Goal: Task Accomplishment & Management: Complete application form

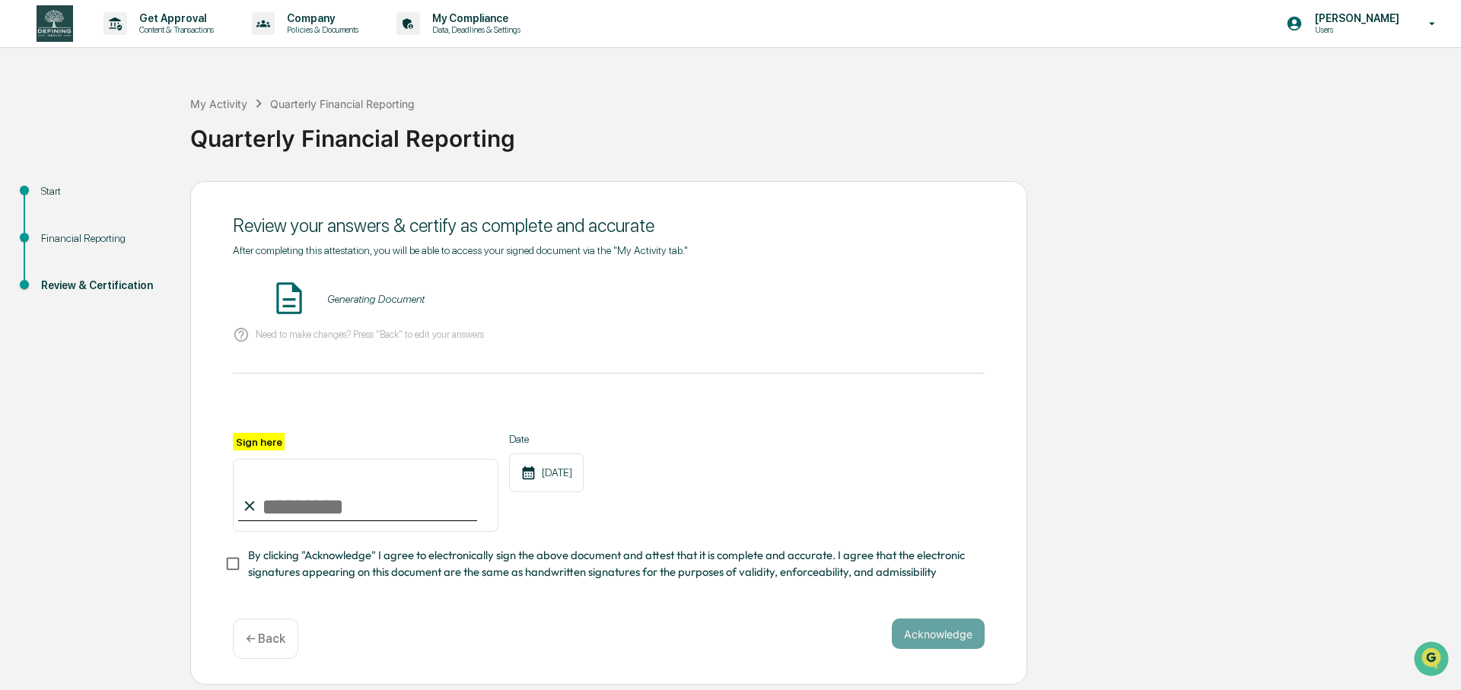
click at [285, 302] on img at bounding box center [289, 298] width 38 height 38
click at [240, 336] on icon at bounding box center [241, 335] width 14 height 14
click at [362, 309] on div "Generating Document" at bounding box center [609, 299] width 752 height 40
click at [376, 306] on div "Generating Document" at bounding box center [609, 299] width 752 height 40
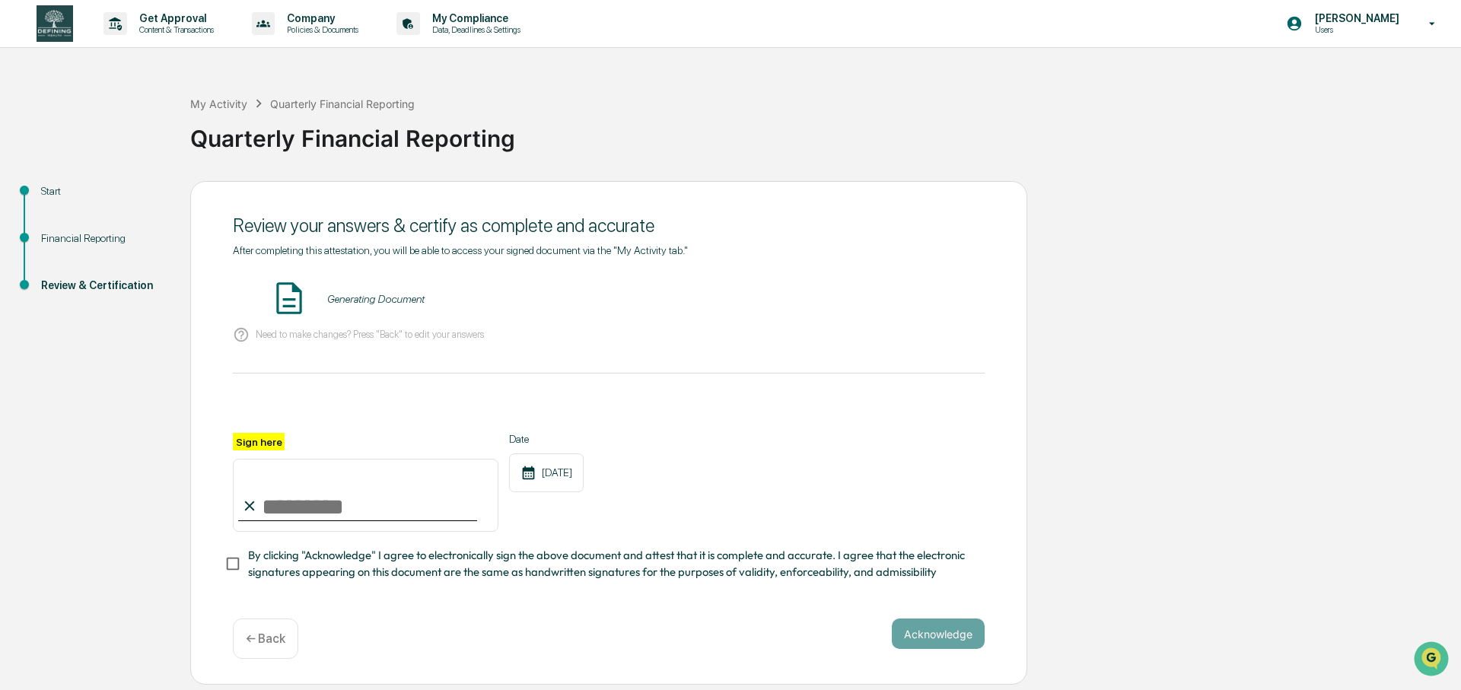
click at [316, 238] on div "Review your answers & certify as complete and accurate" at bounding box center [609, 225] width 752 height 37
click at [294, 295] on img at bounding box center [289, 298] width 38 height 38
drag, startPoint x: 294, startPoint y: 295, endPoint x: 305, endPoint y: 298, distance: 11.6
click at [297, 297] on img at bounding box center [289, 298] width 38 height 38
click at [374, 306] on div "Generating Document" at bounding box center [609, 299] width 752 height 40
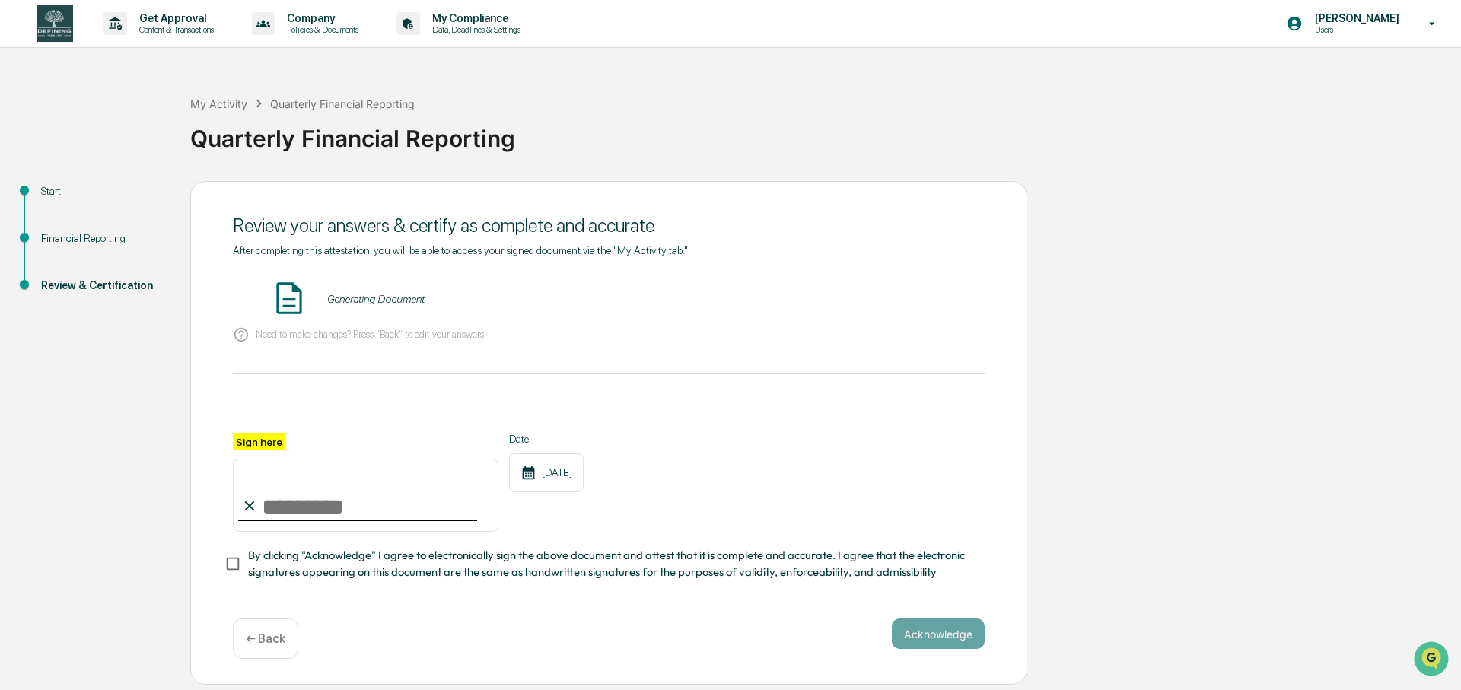
click at [415, 500] on input "Sign here" at bounding box center [366, 495] width 266 height 73
type input "**********"
click at [901, 628] on button "Acknowledge" at bounding box center [938, 634] width 93 height 30
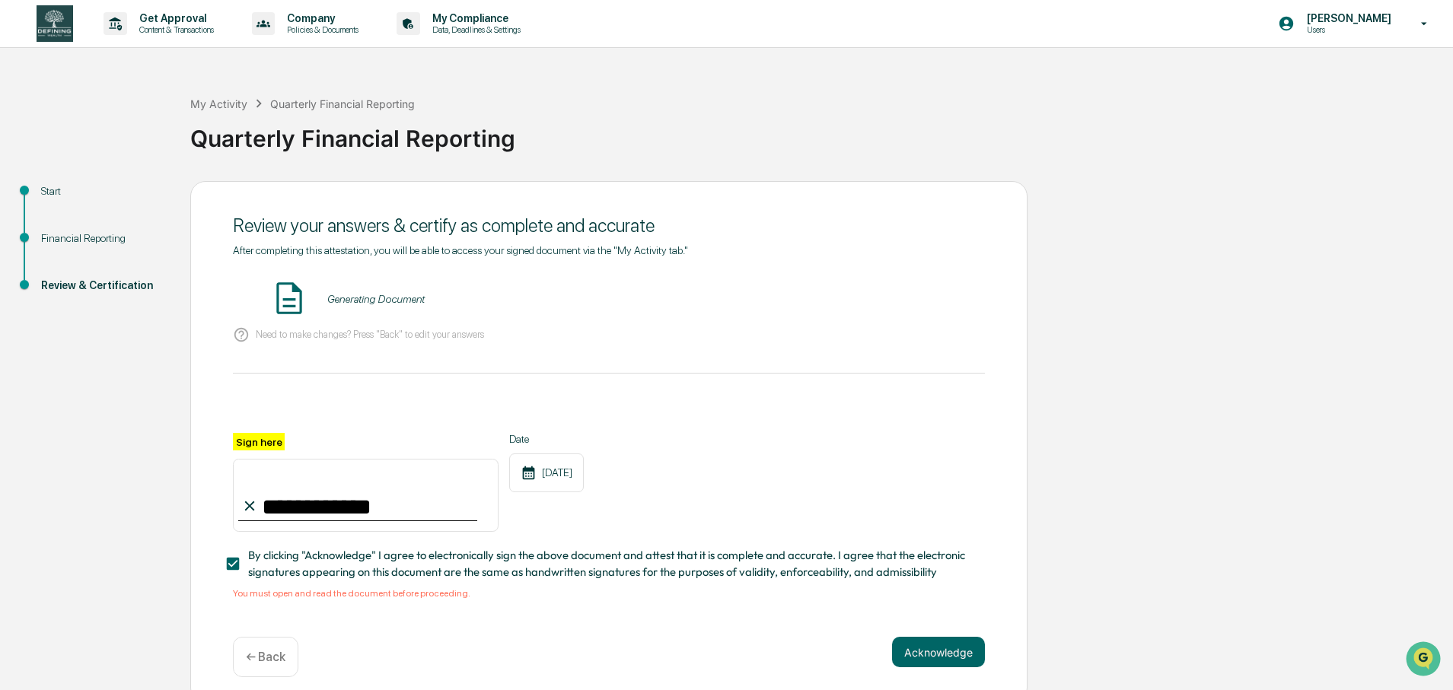
click at [476, 583] on div "**********" at bounding box center [609, 516] width 752 height 166
click at [245, 336] on icon at bounding box center [241, 334] width 17 height 17
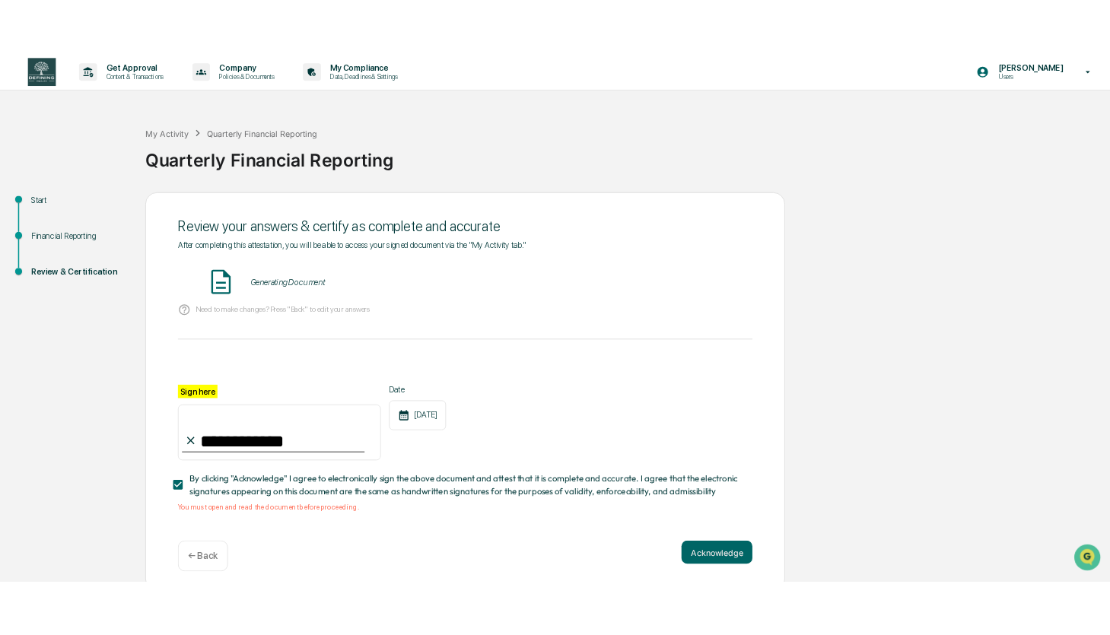
scroll to position [12, 0]
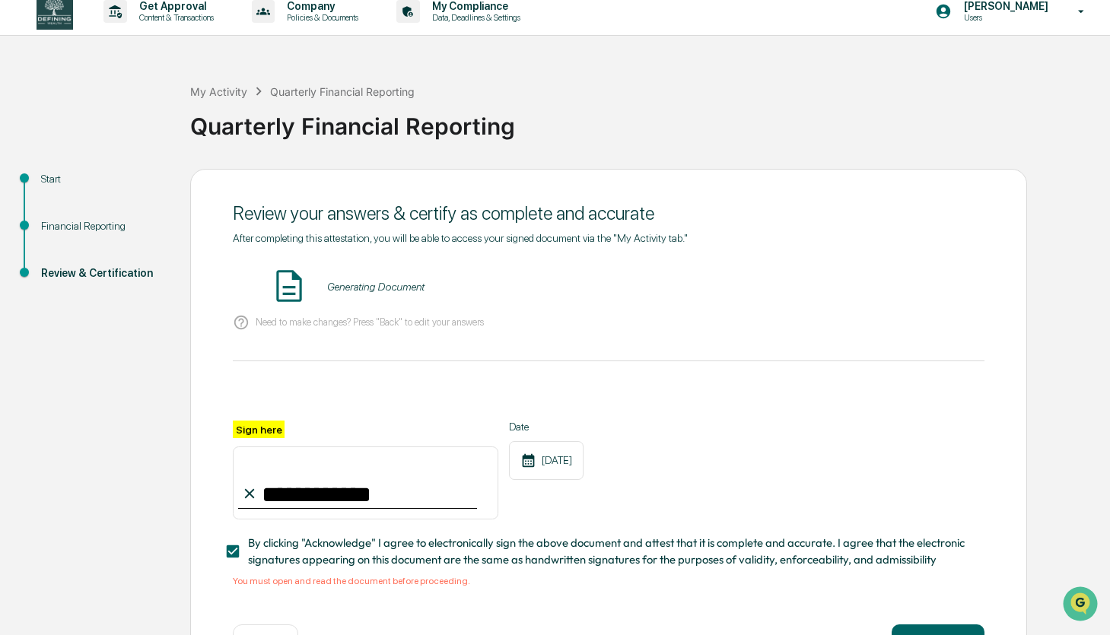
click at [411, 286] on div "Generating Document" at bounding box center [375, 287] width 97 height 12
click at [410, 286] on div "Generating Document" at bounding box center [375, 287] width 97 height 12
click at [1085, 601] on img "Open customer support" at bounding box center [1080, 604] width 38 height 30
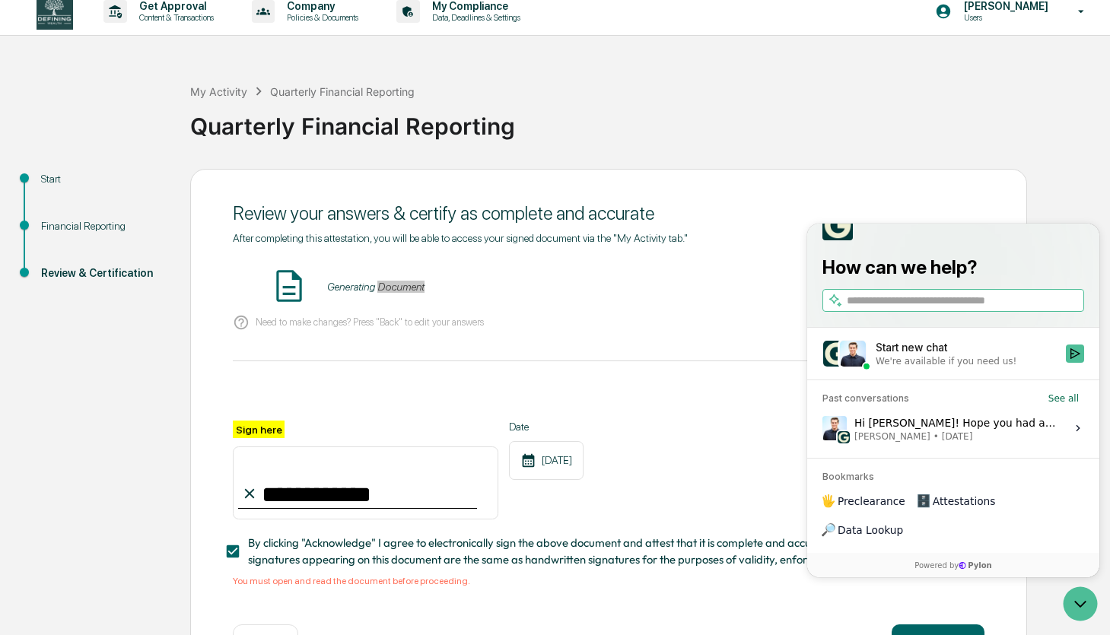
click at [980, 368] on div "We're available if you need us!" at bounding box center [946, 361] width 141 height 12
click at [1066, 363] on button "Start new chat We're available if you need us!" at bounding box center [1075, 354] width 18 height 18
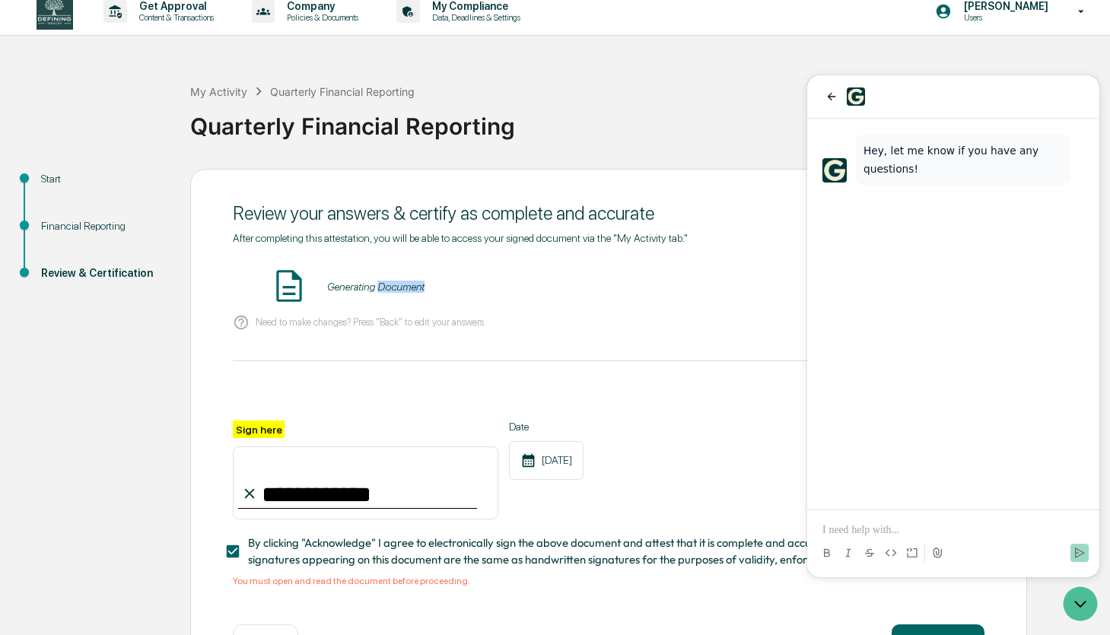
click at [784, 288] on div "Generating Document" at bounding box center [609, 287] width 752 height 40
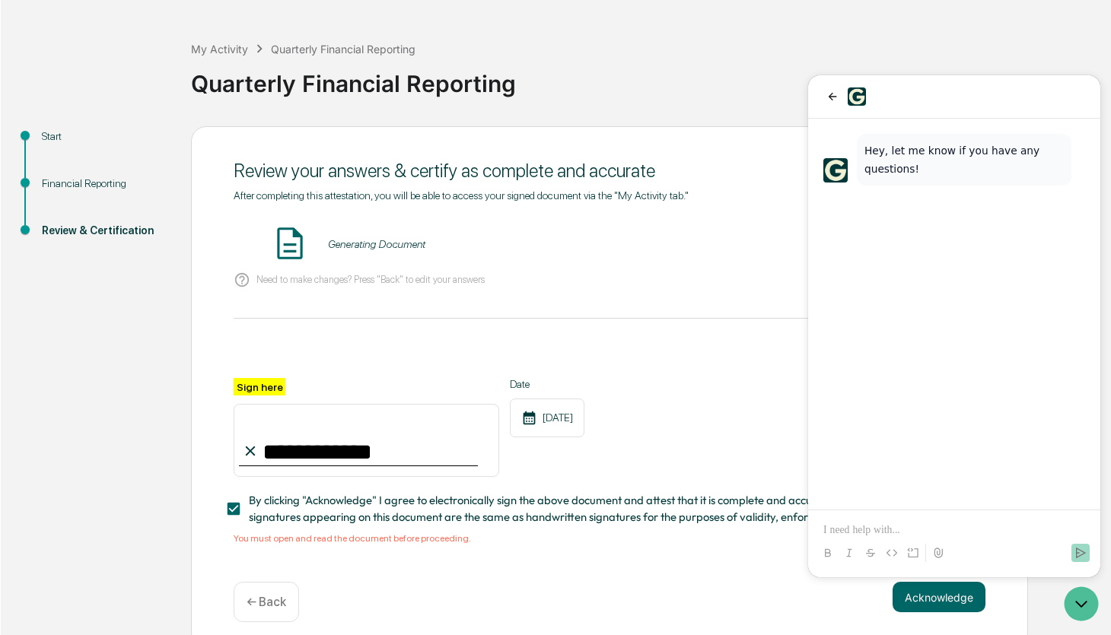
scroll to position [67, 0]
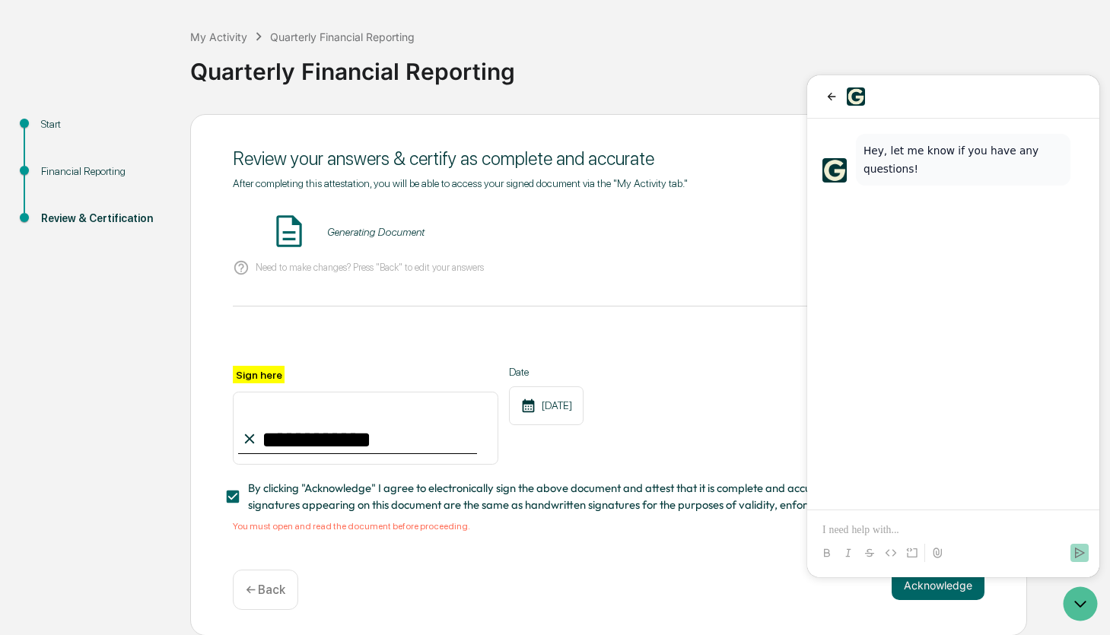
click at [940, 559] on button at bounding box center [937, 553] width 18 height 18
click at [935, 554] on icon at bounding box center [938, 553] width 12 height 12
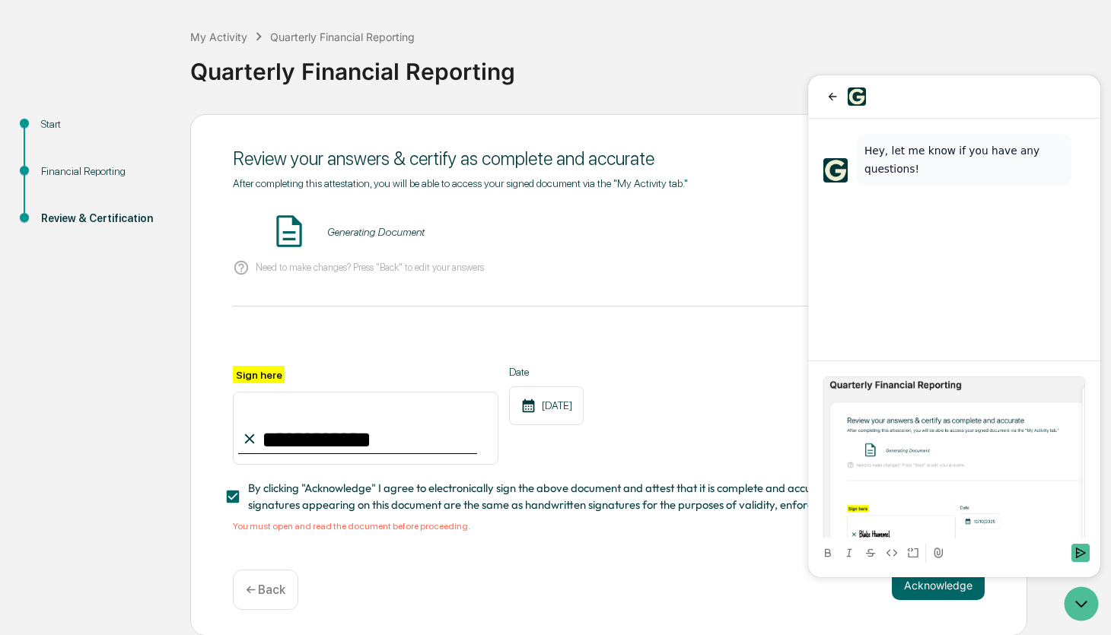
click at [918, 285] on div "Hey, let me know if you have any questions!" at bounding box center [954, 240] width 292 height 242
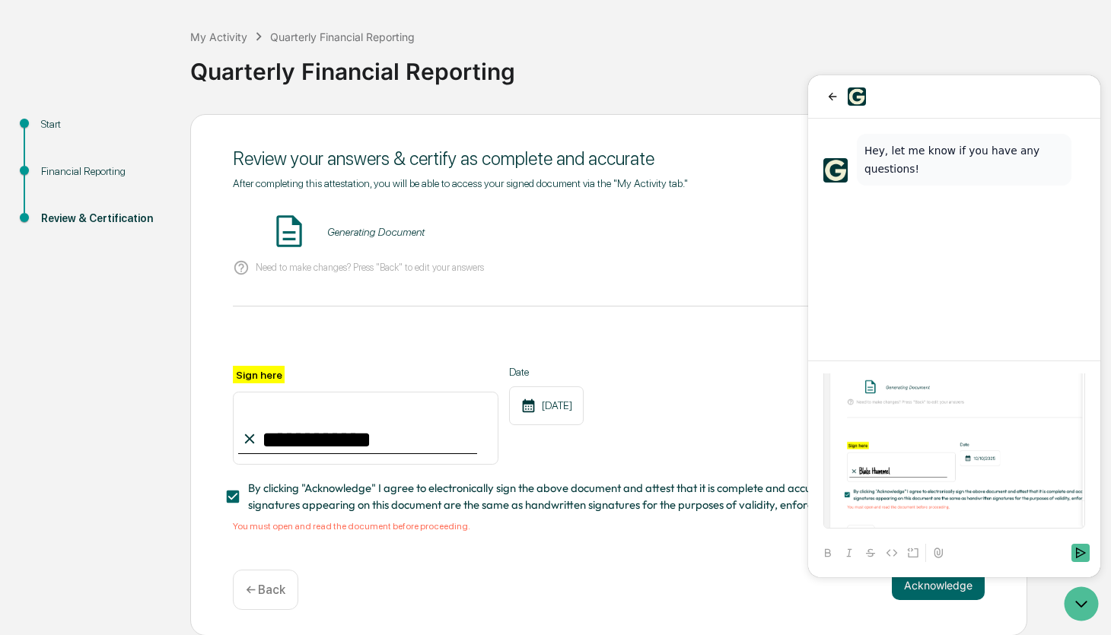
click at [895, 522] on div at bounding box center [954, 430] width 262 height 234
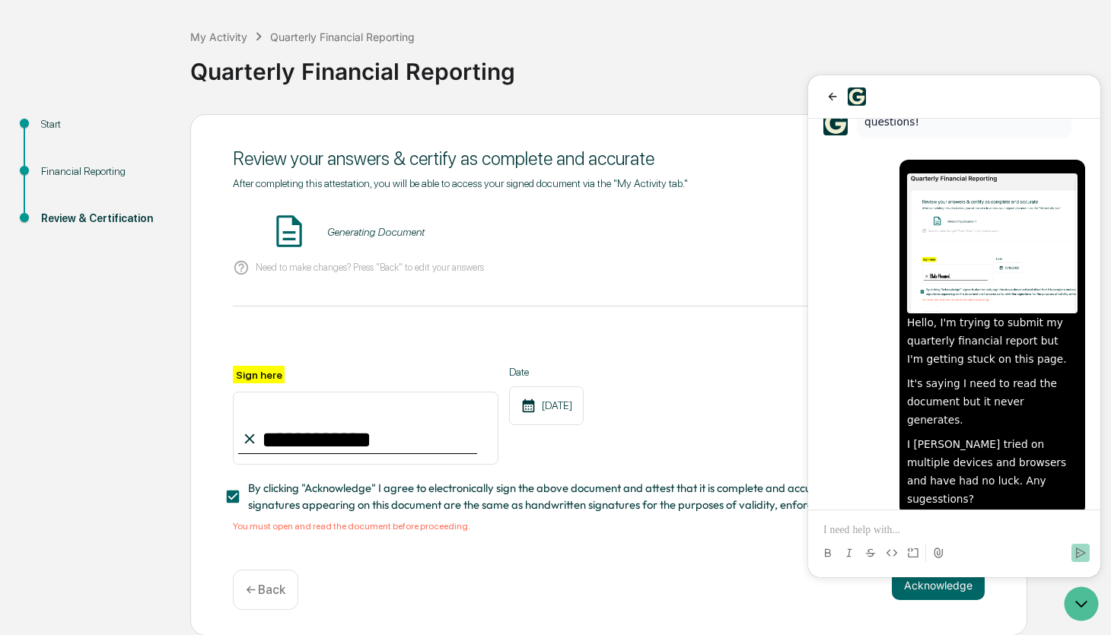
scroll to position [68, 0]
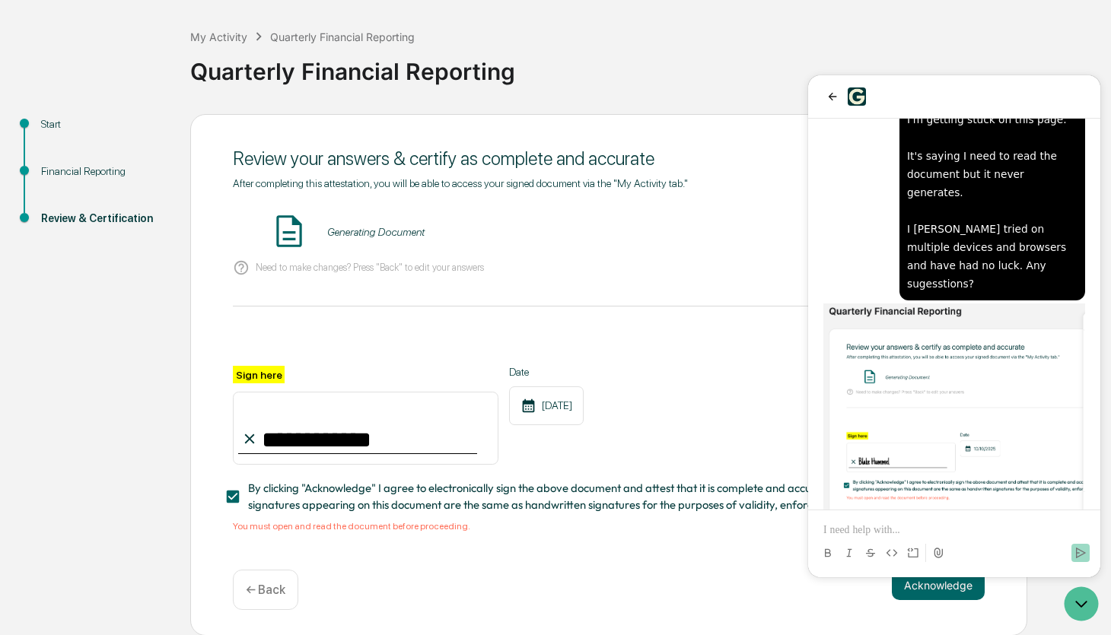
click at [438, 246] on div "Generating Document" at bounding box center [609, 232] width 752 height 40
click at [392, 238] on div "Generating Document" at bounding box center [375, 232] width 97 height 12
click at [312, 237] on div "Generating Document" at bounding box center [609, 232] width 752 height 40
click at [290, 234] on img at bounding box center [289, 231] width 38 height 38
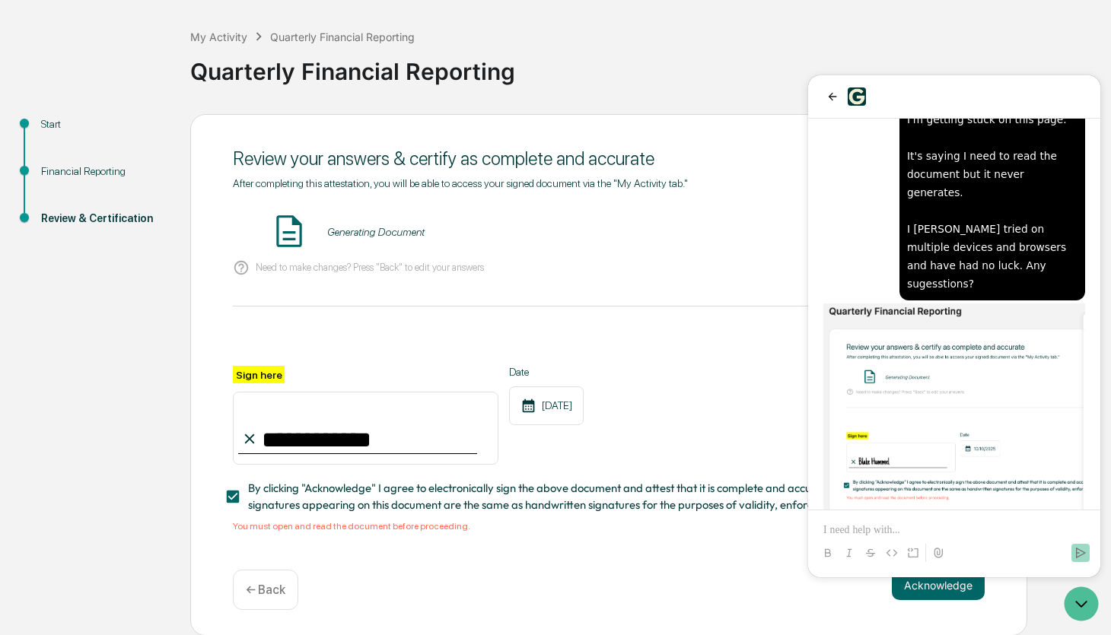
click at [290, 234] on img at bounding box center [289, 231] width 38 height 38
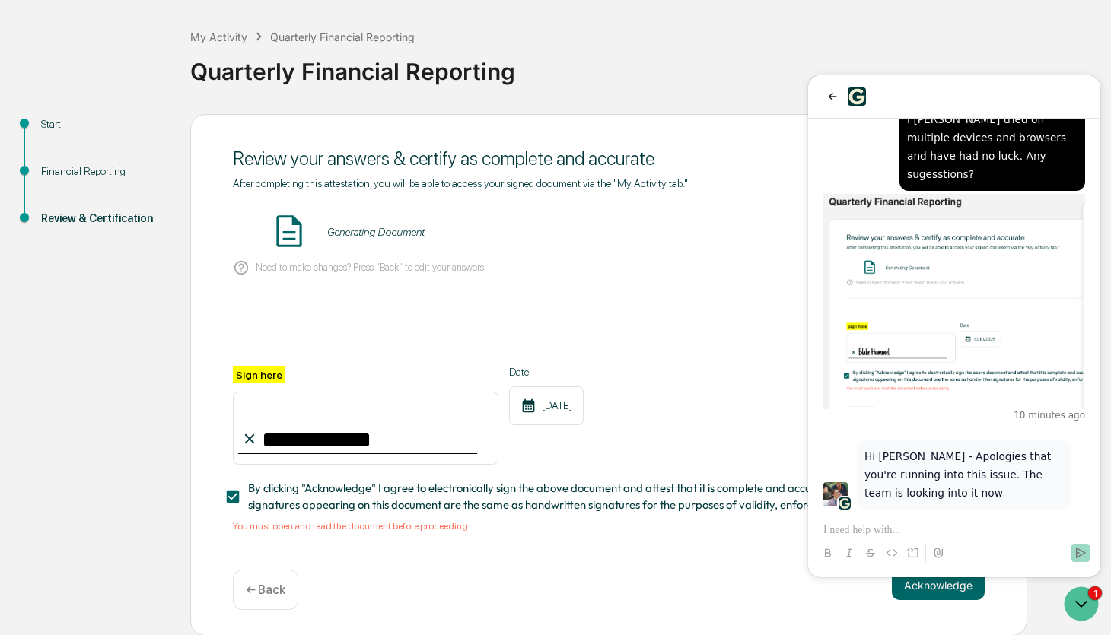
click at [940, 541] on div at bounding box center [954, 553] width 280 height 30
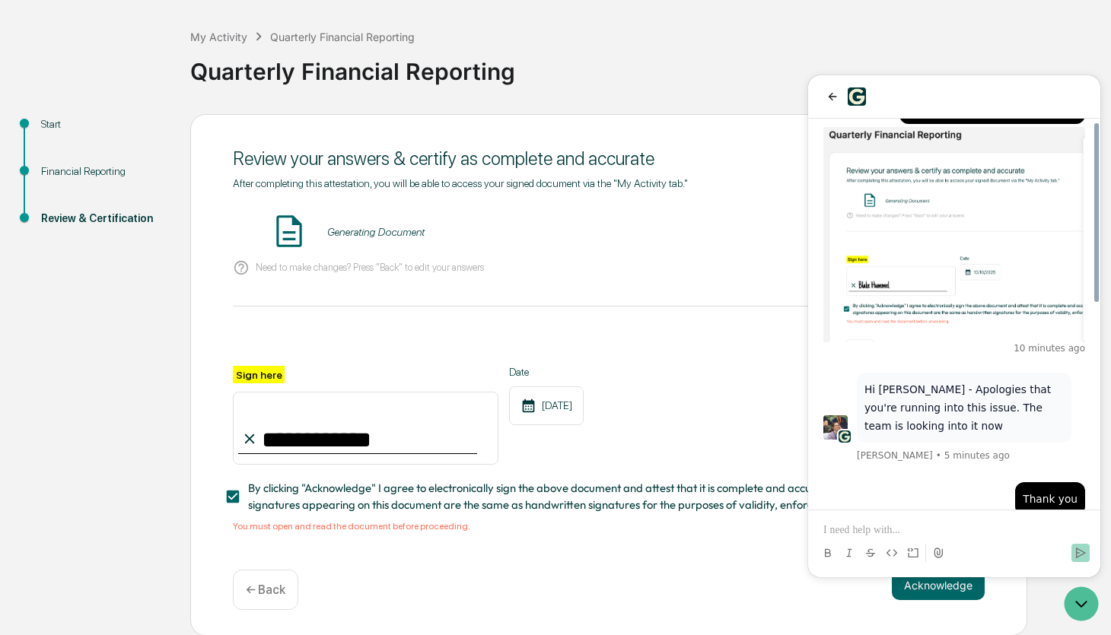
scroll to position [445, 0]
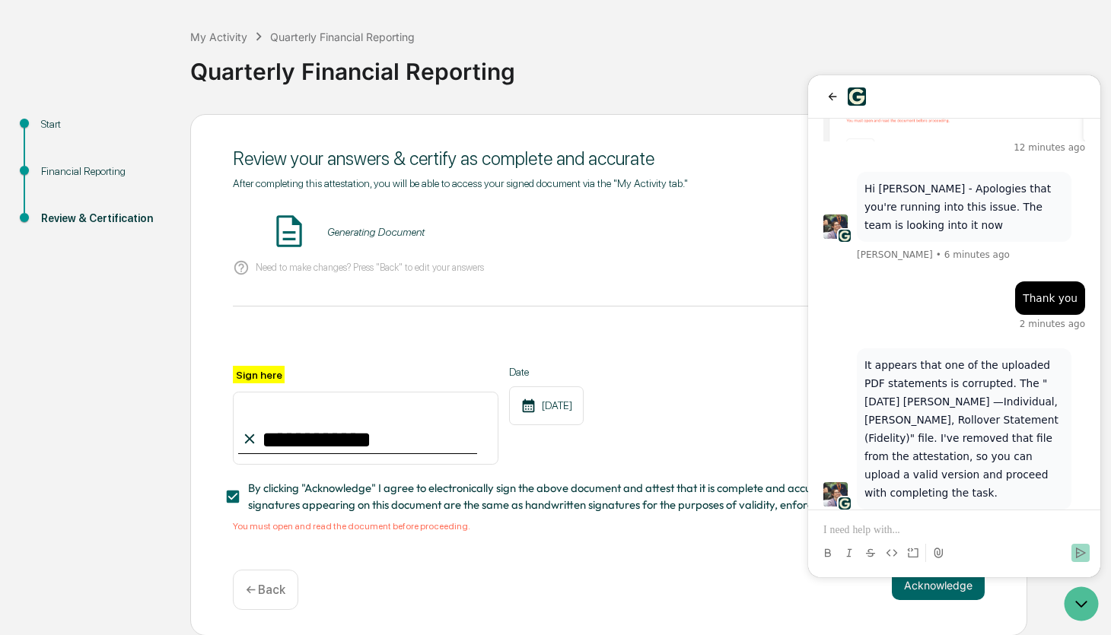
click at [940, 541] on div at bounding box center [954, 553] width 280 height 30
click at [957, 409] on p "It appears that one of the uploaded PDF statements is corrupted. The "[DATE] [P…" at bounding box center [963, 429] width 199 height 146
click at [826, 96] on icon "back" at bounding box center [832, 97] width 12 height 12
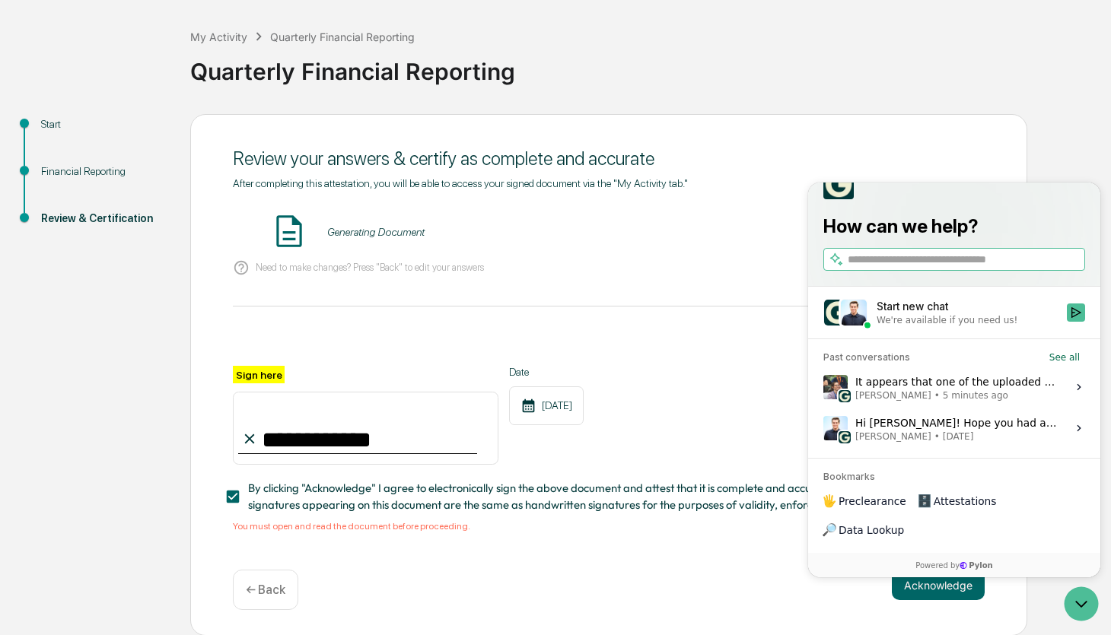
click at [707, 287] on div "**********" at bounding box center [609, 354] width 752 height 355
click at [67, 179] on div "Financial Reporting" at bounding box center [103, 172] width 125 height 16
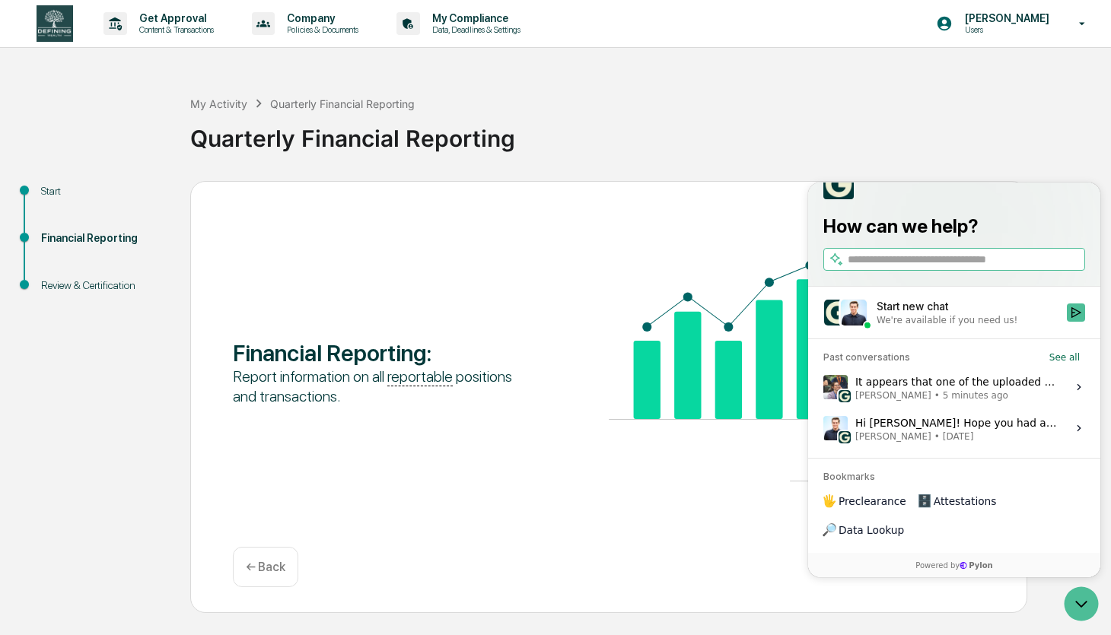
scroll to position [0, 0]
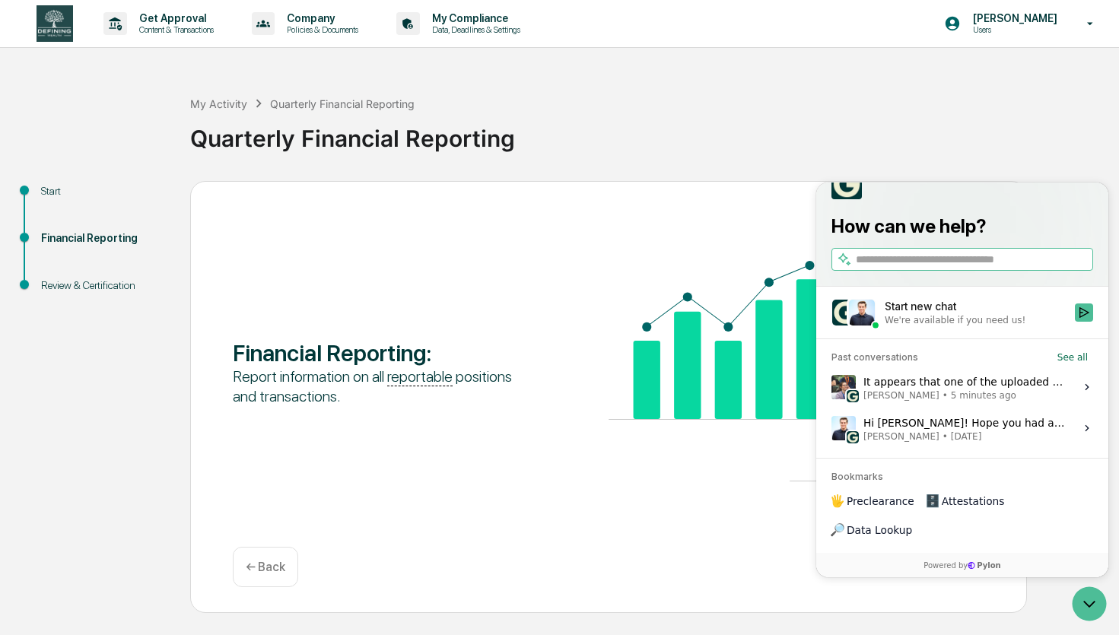
click at [133, 291] on div "Review & Certification" at bounding box center [103, 286] width 125 height 16
click at [484, 27] on p "Data, Deadlines & Settings" at bounding box center [474, 29] width 108 height 11
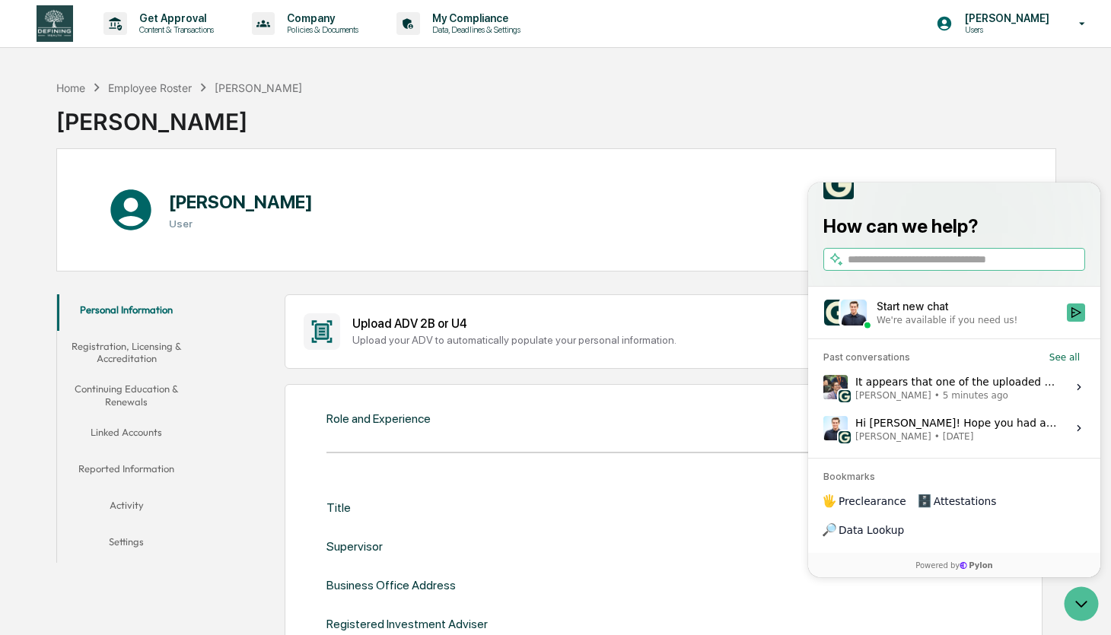
click at [170, 429] on button "Linked Accounts" at bounding box center [126, 435] width 139 height 37
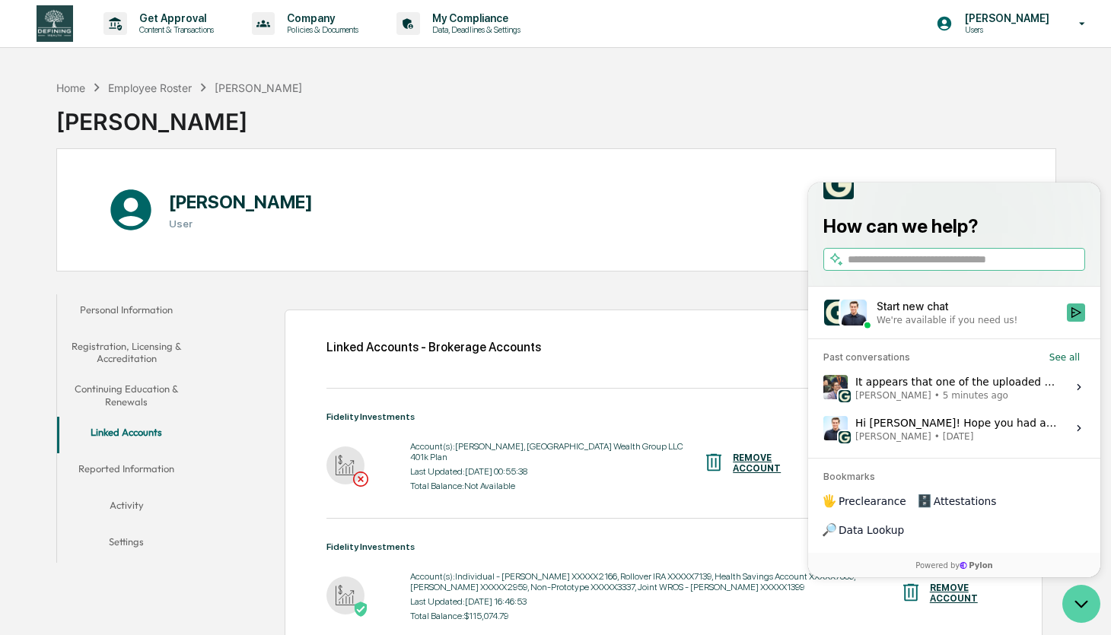
click at [1076, 588] on icon "Open customer support" at bounding box center [1081, 604] width 38 height 38
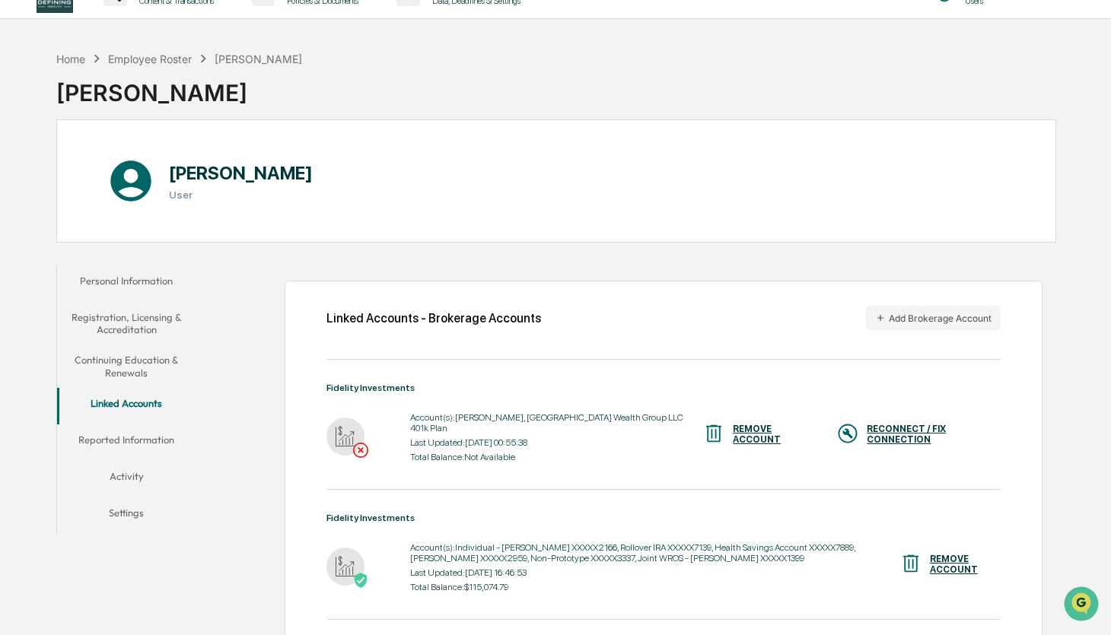
scroll to position [13, 0]
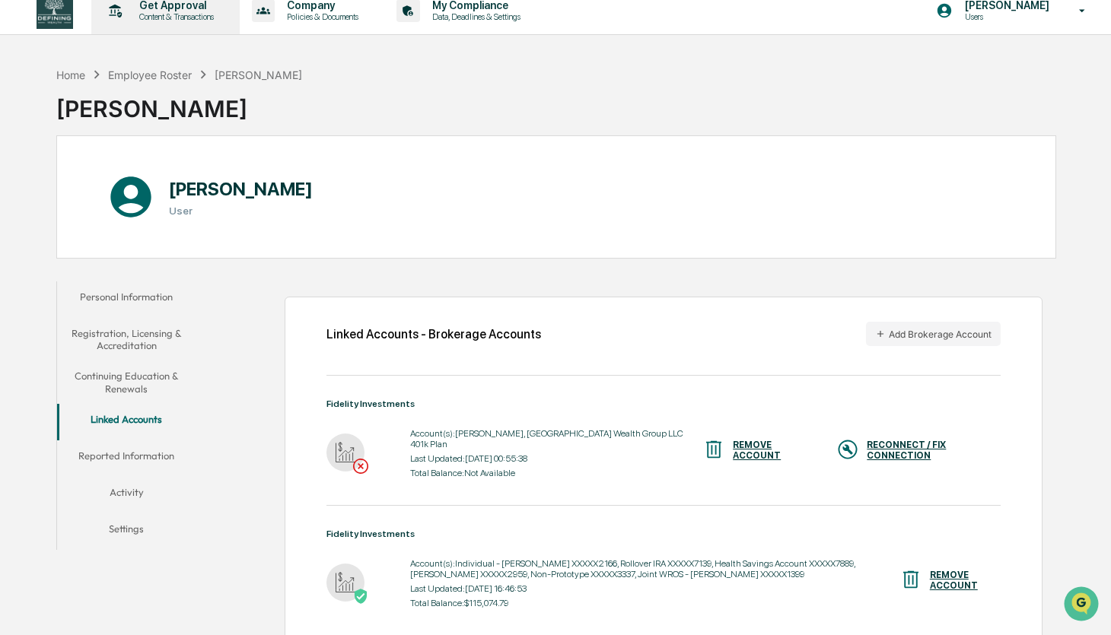
click at [221, 20] on p "Content & Transactions" at bounding box center [174, 16] width 94 height 11
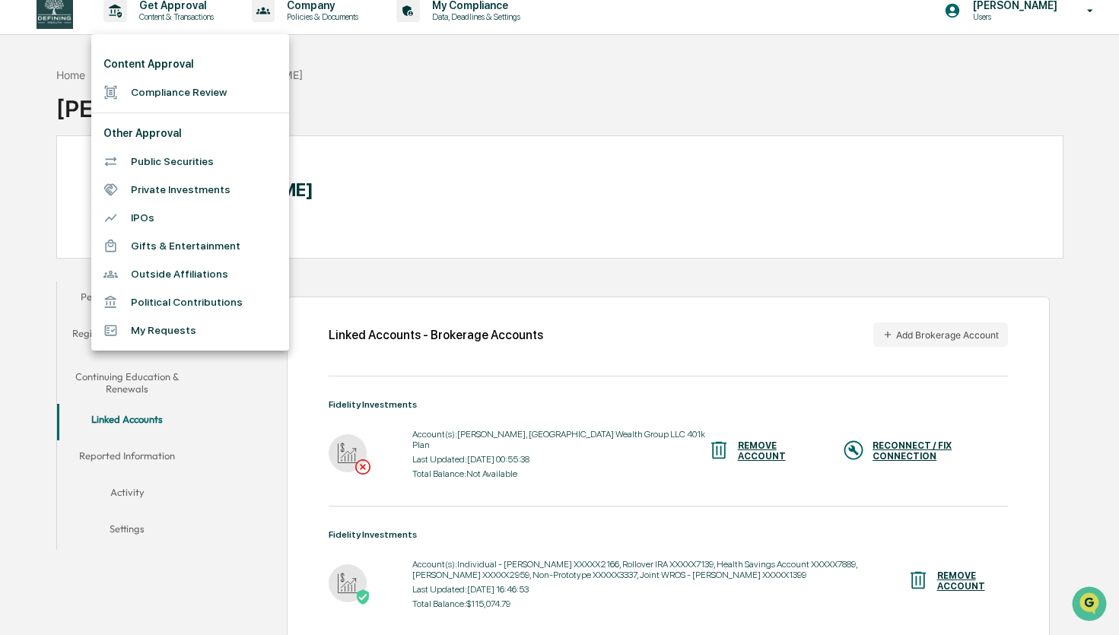
click at [436, 199] on div at bounding box center [559, 317] width 1119 height 635
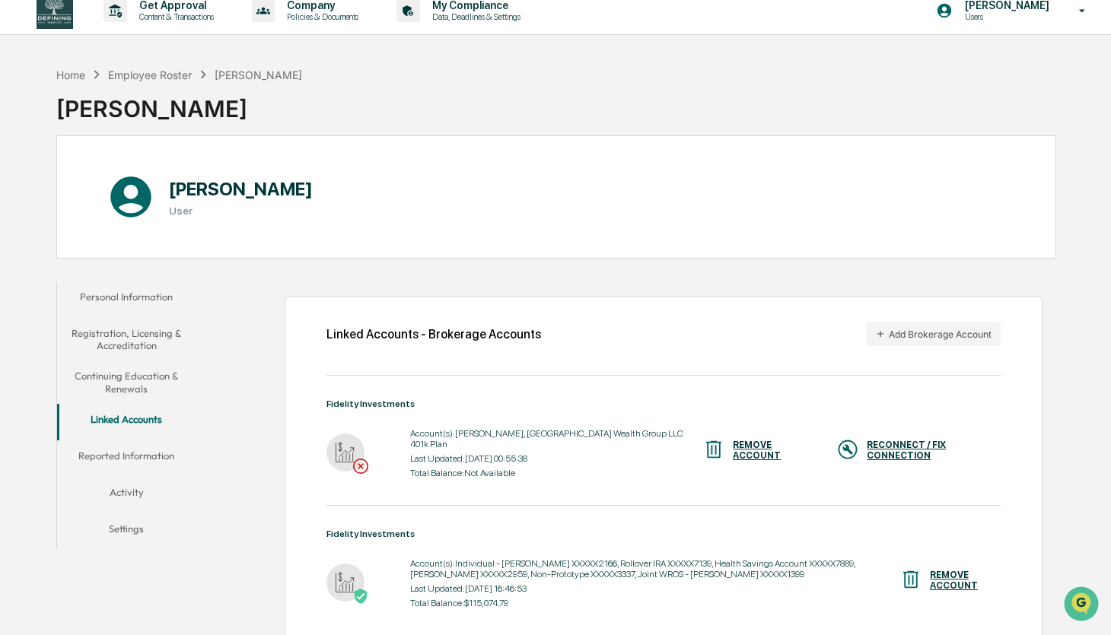
click at [72, 23] on img at bounding box center [55, 10] width 37 height 37
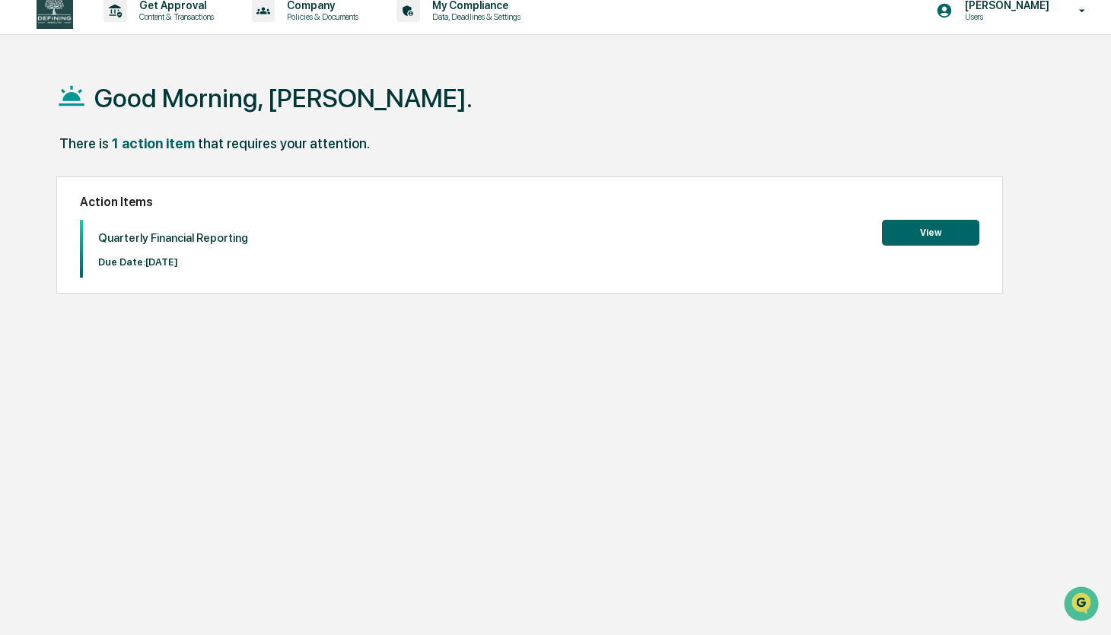
click at [898, 242] on button "View" at bounding box center [930, 233] width 97 height 26
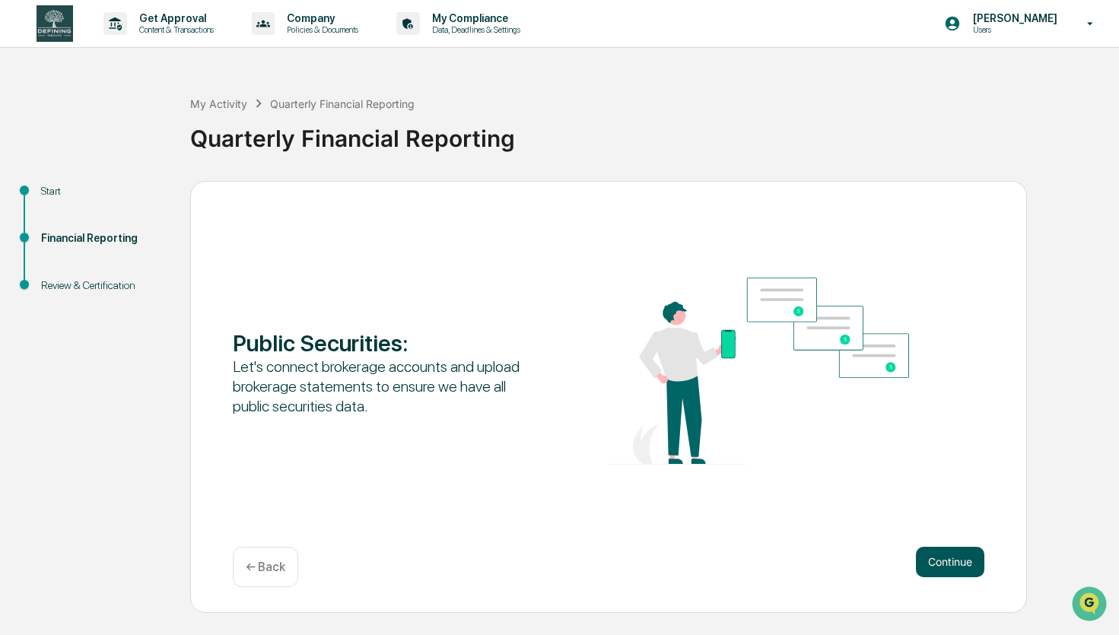
click at [926, 558] on button "Continue" at bounding box center [950, 562] width 68 height 30
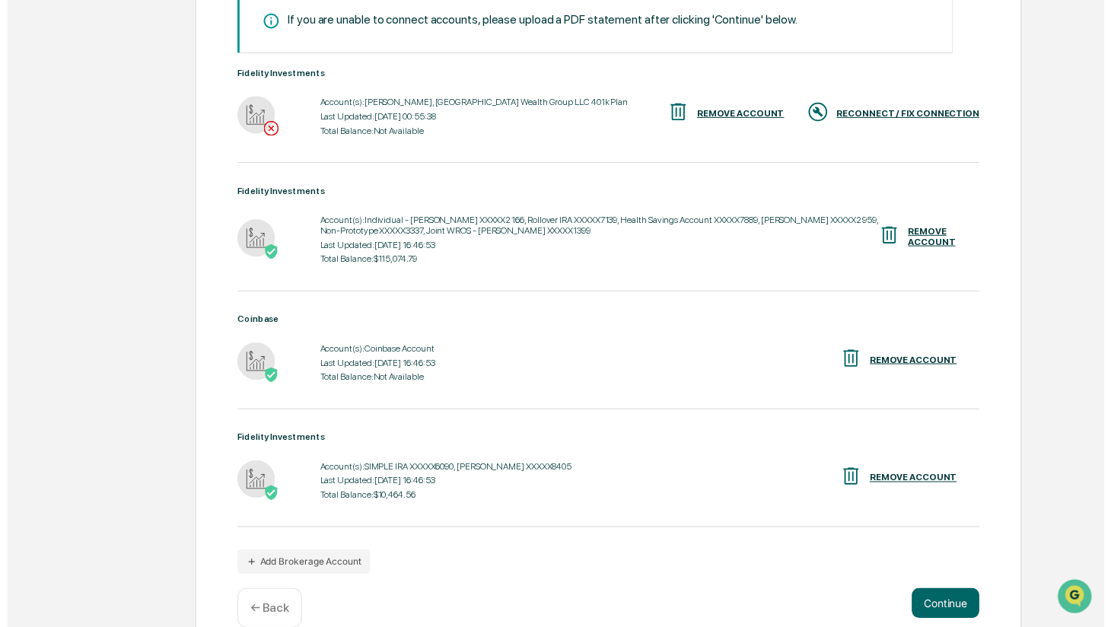
scroll to position [319, 0]
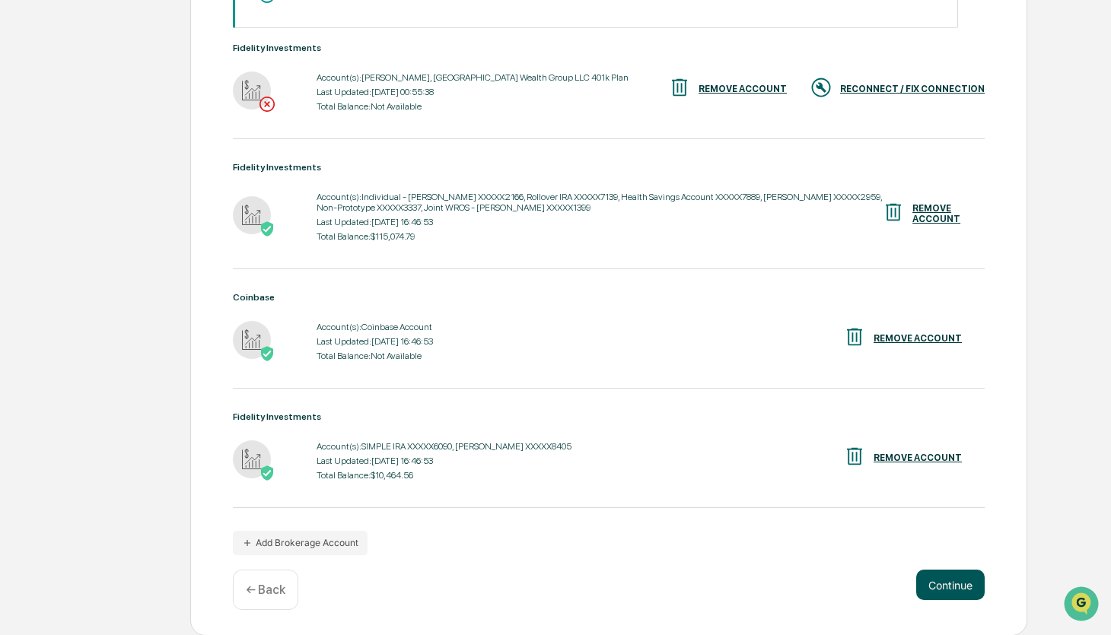
click at [960, 587] on button "Continue" at bounding box center [950, 585] width 68 height 30
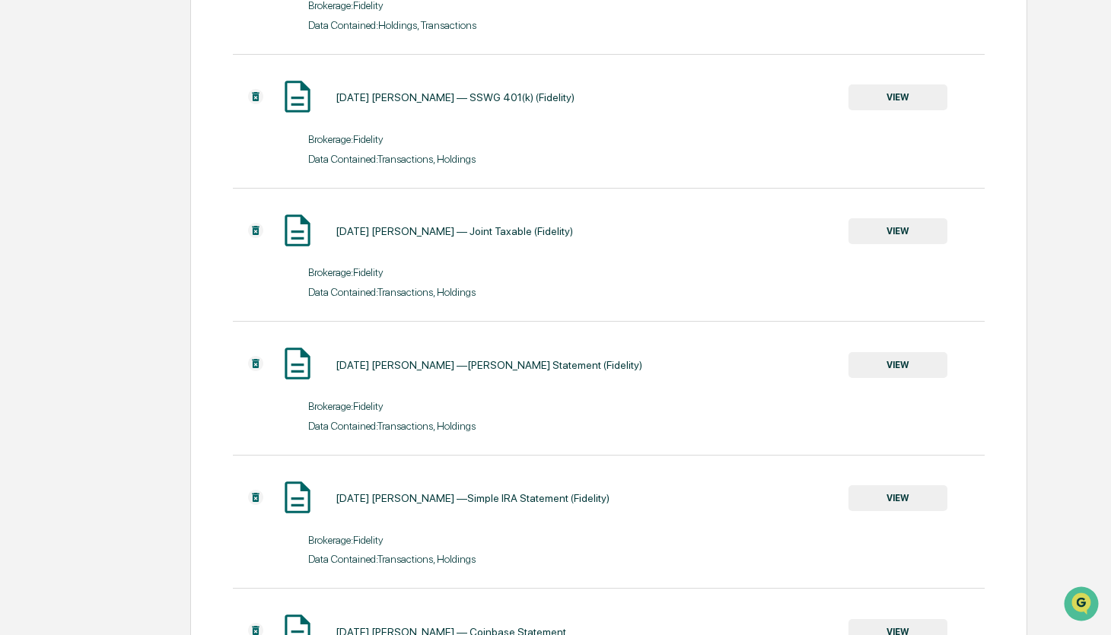
scroll to position [679, 0]
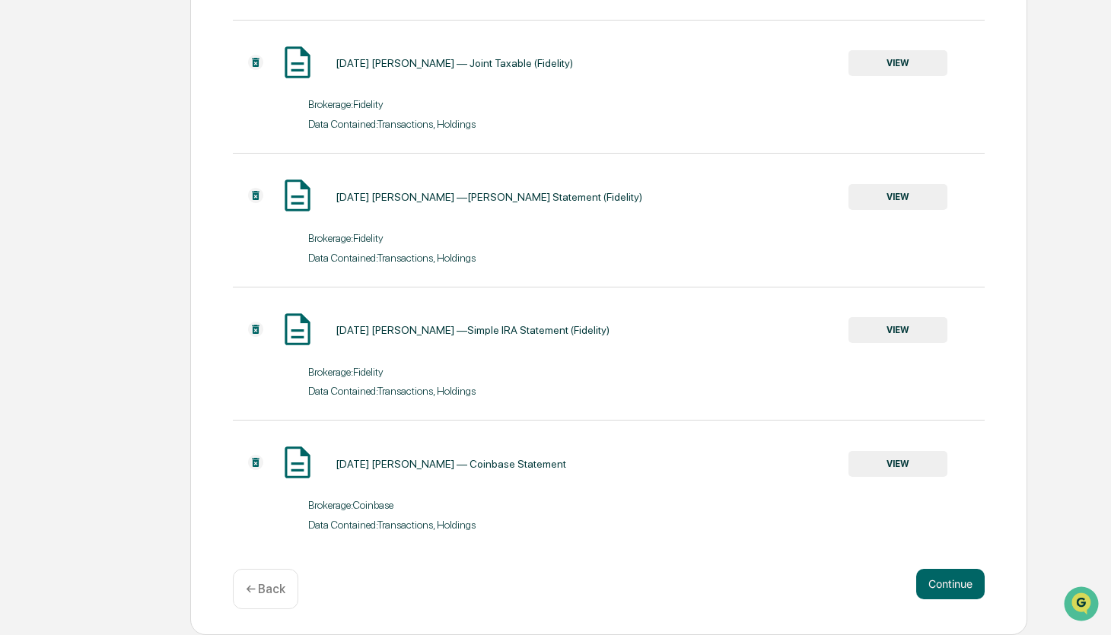
click at [426, 492] on div "Brokerage: Coinbase" at bounding box center [609, 502] width 752 height 20
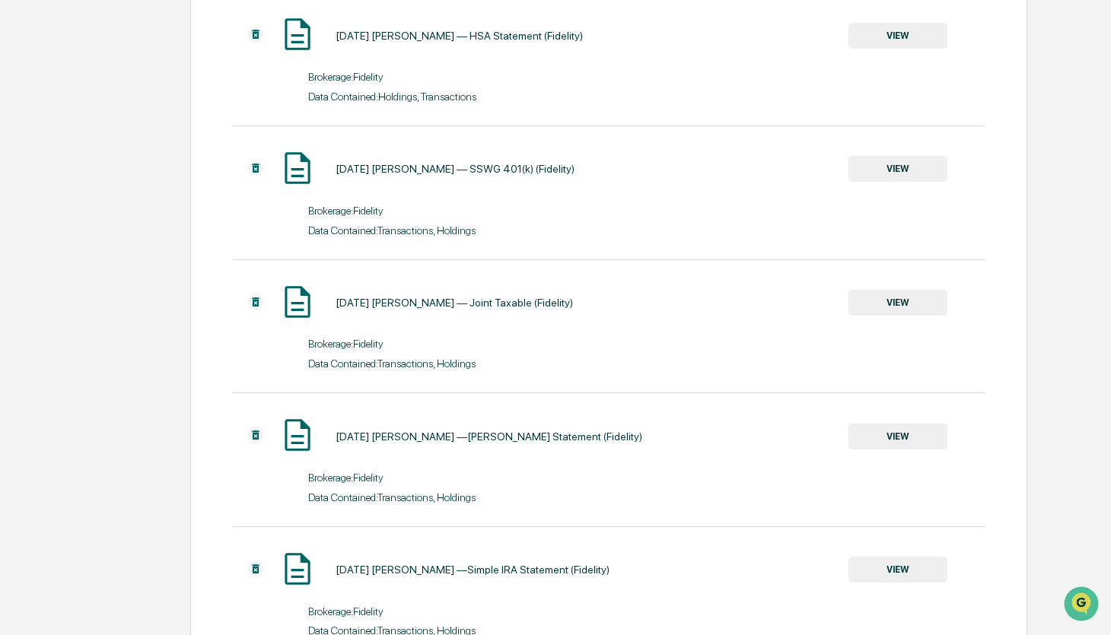
scroll to position [422, 0]
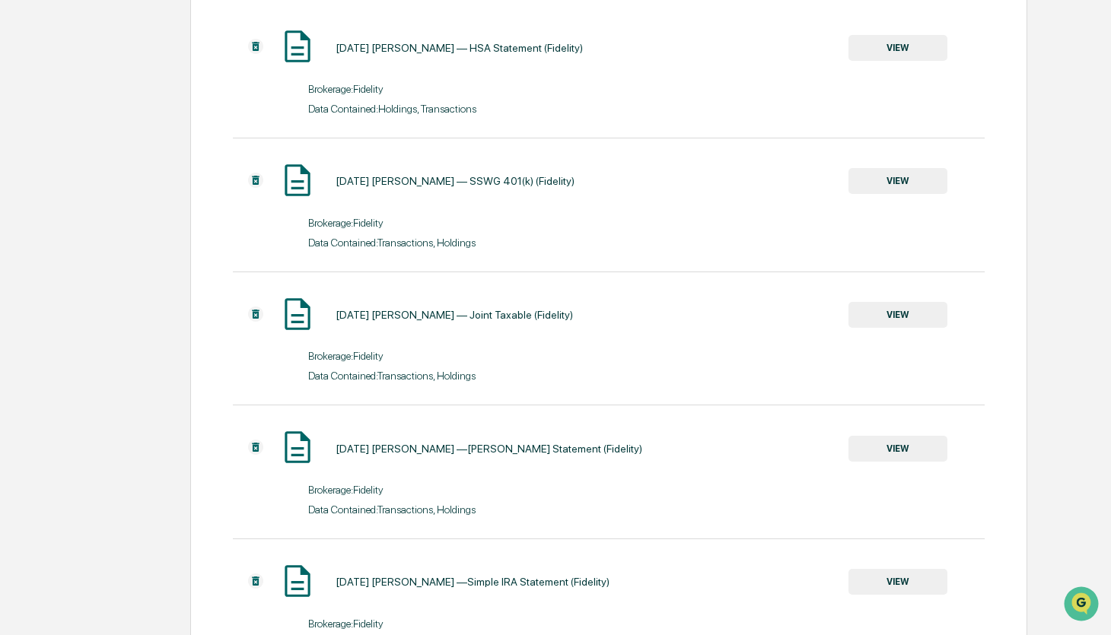
click at [351, 313] on div "[DATE] [PERSON_NAME] — Joint Taxable (Fidelity)" at bounding box center [454, 315] width 237 height 12
click at [253, 313] on img at bounding box center [255, 314] width 15 height 15
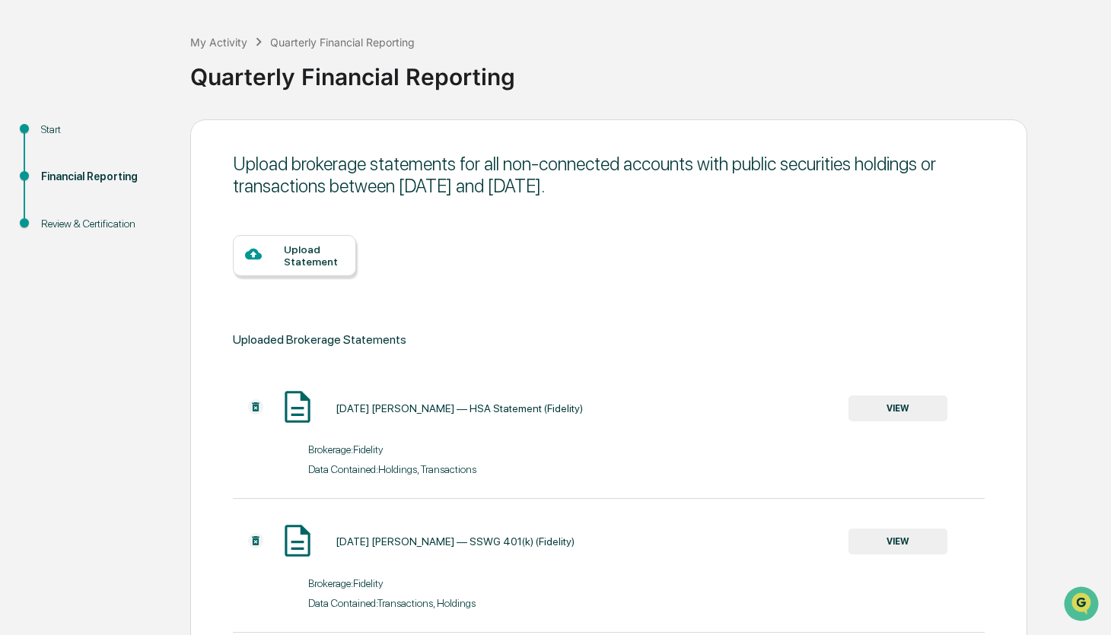
scroll to position [63, 0]
click at [258, 409] on img at bounding box center [255, 405] width 15 height 15
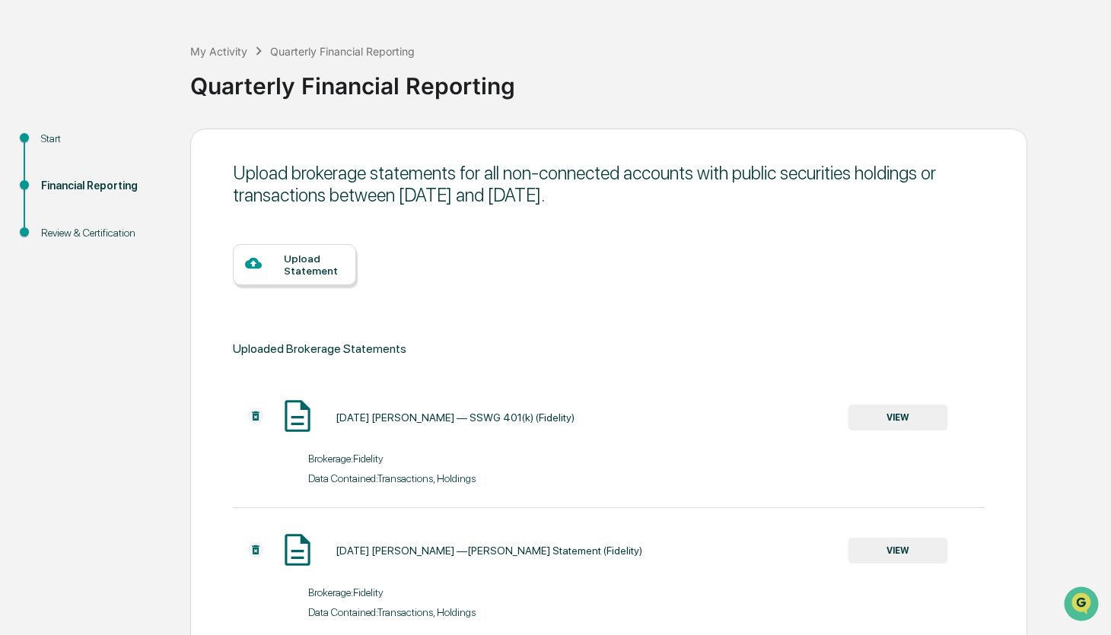
scroll to position [72, 0]
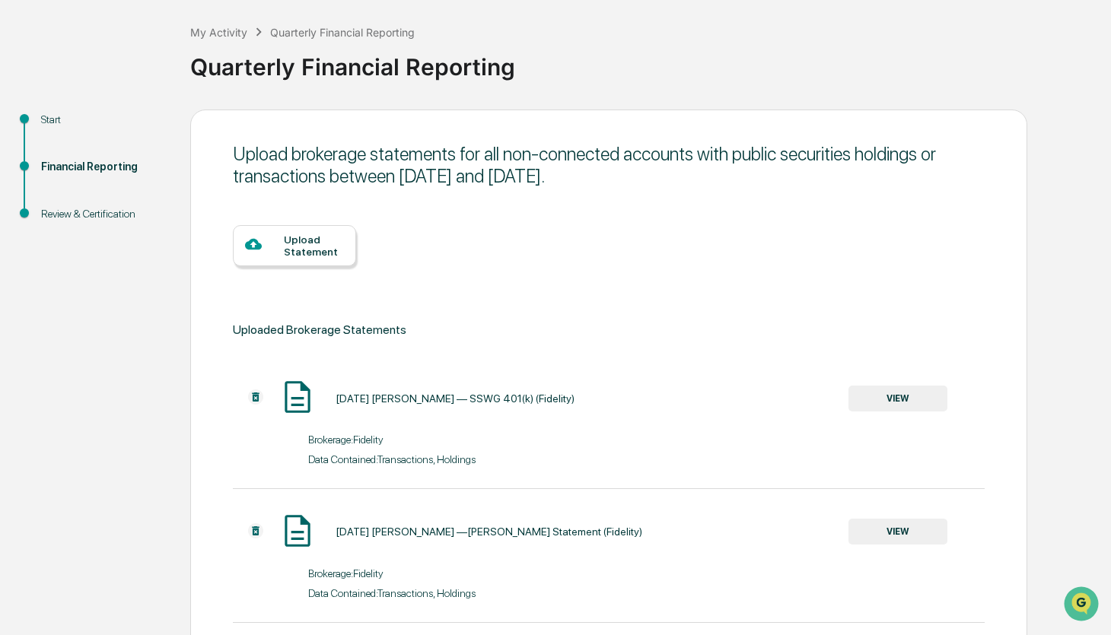
click at [254, 399] on img at bounding box center [255, 397] width 15 height 15
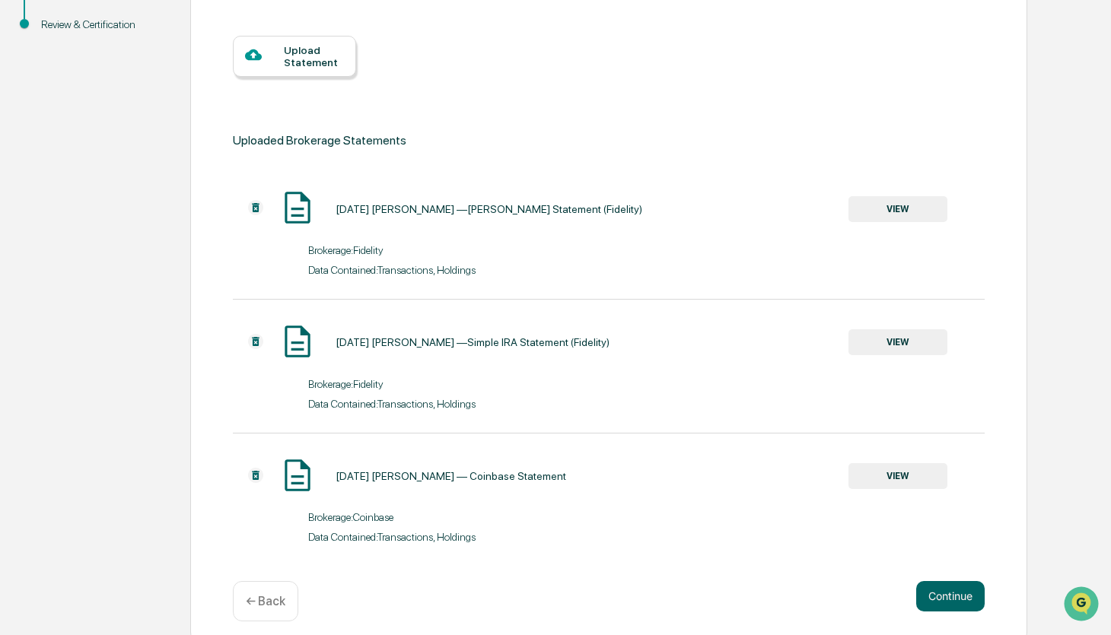
scroll to position [275, 0]
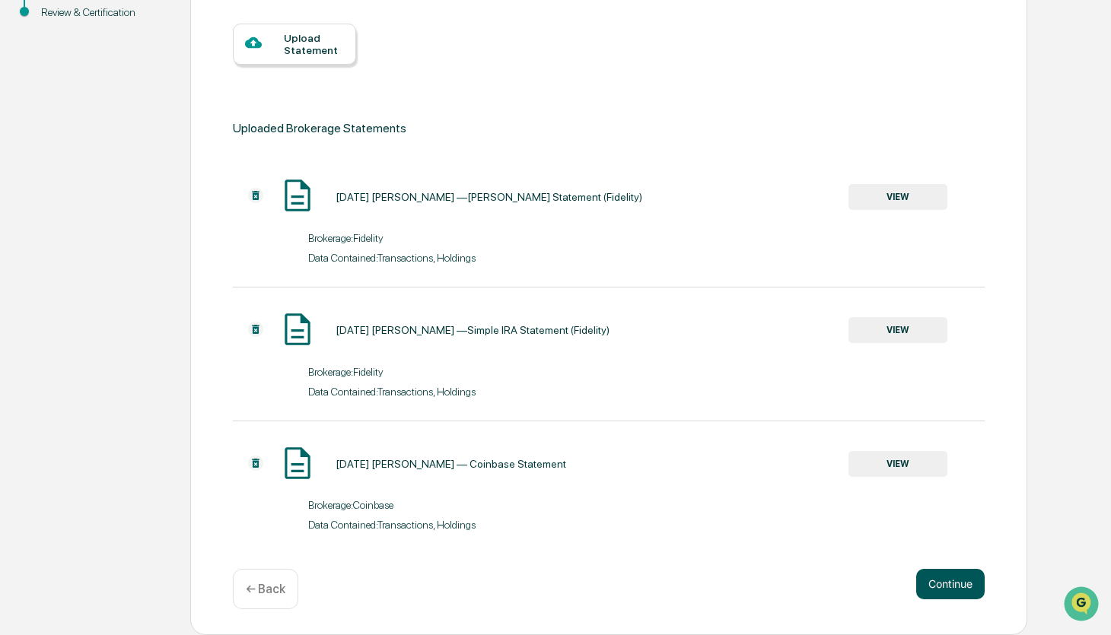
click at [937, 587] on button "Continue" at bounding box center [950, 584] width 68 height 30
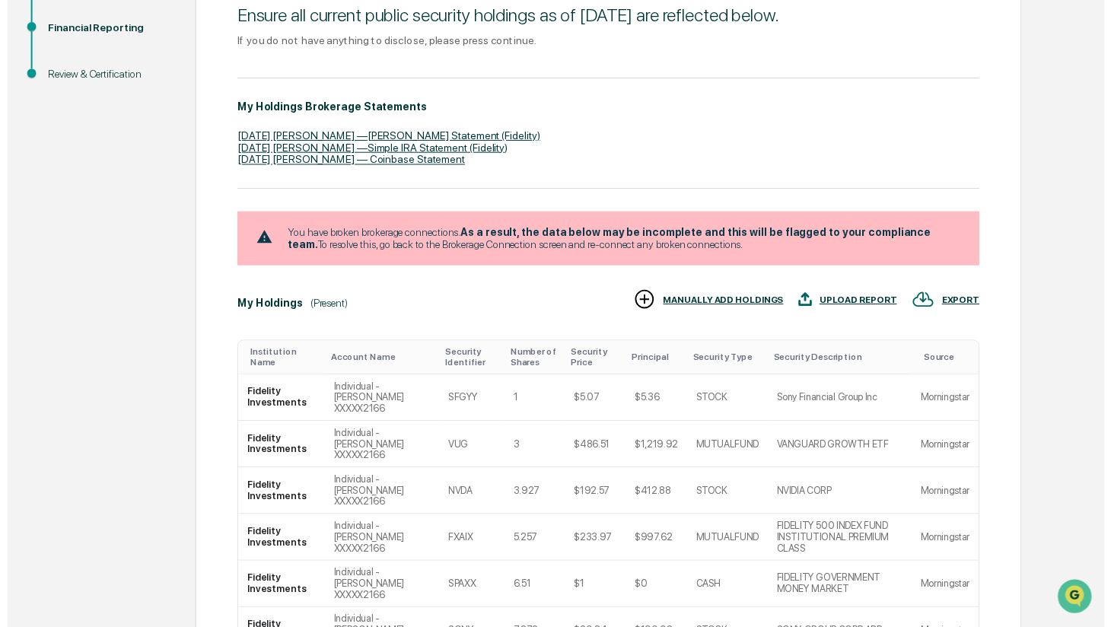
scroll to position [481, 0]
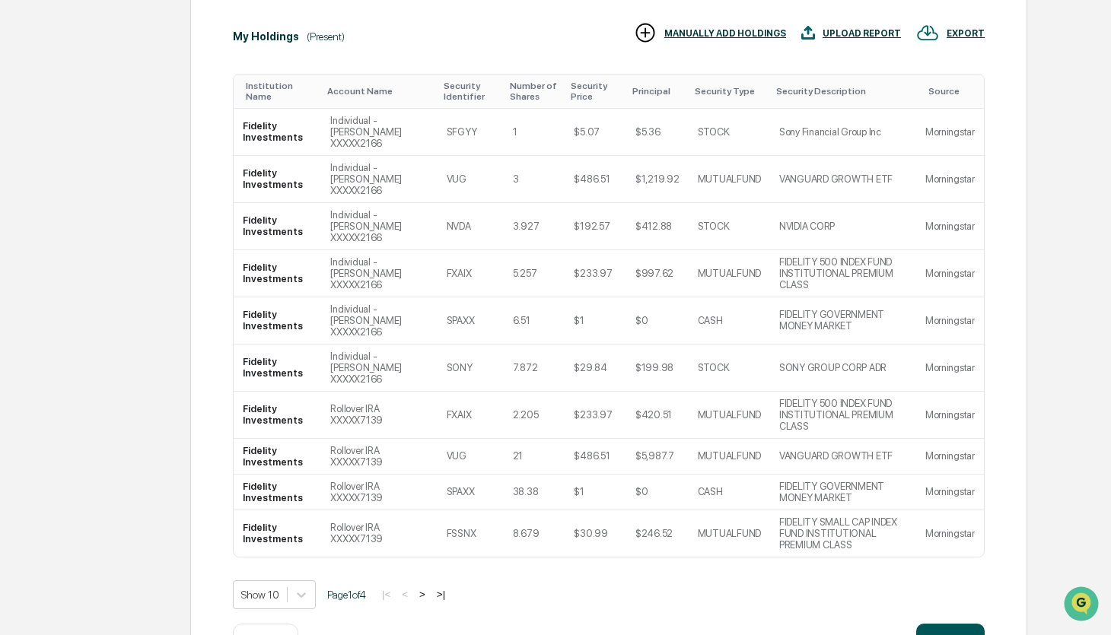
click at [929, 624] on button "Continue" at bounding box center [950, 639] width 68 height 30
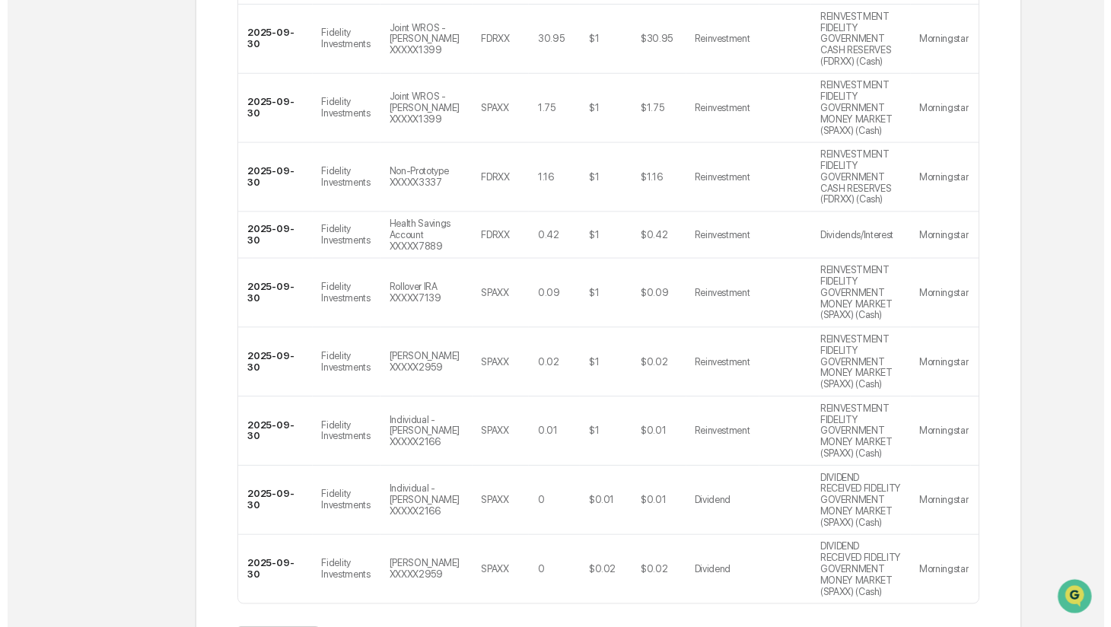
scroll to position [799, 0]
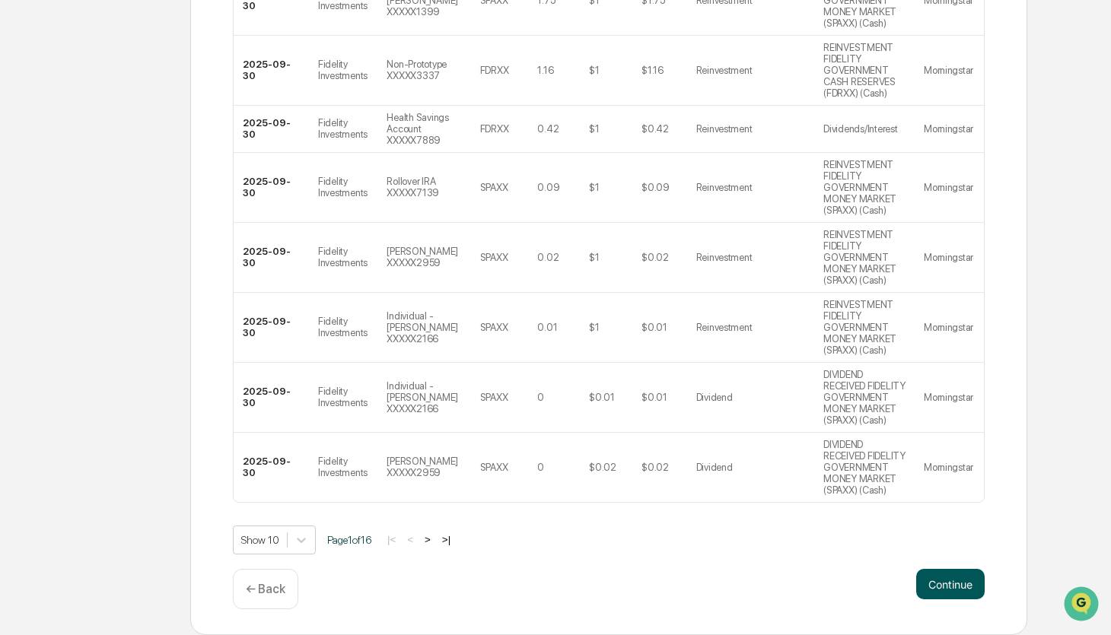
click at [936, 581] on button "Continue" at bounding box center [950, 584] width 68 height 30
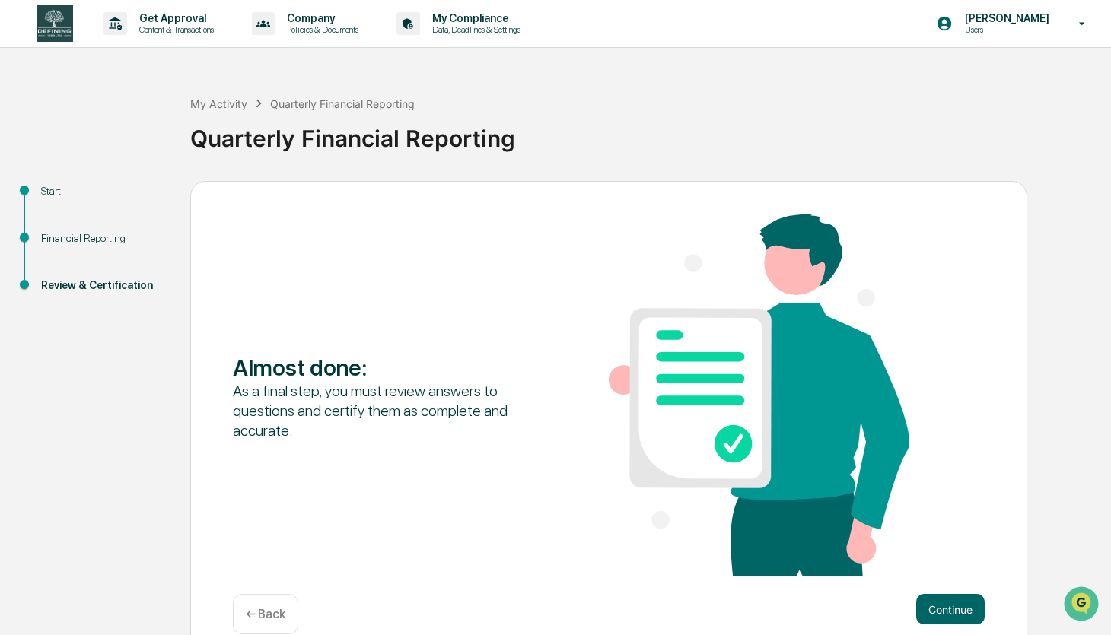
scroll to position [26, 0]
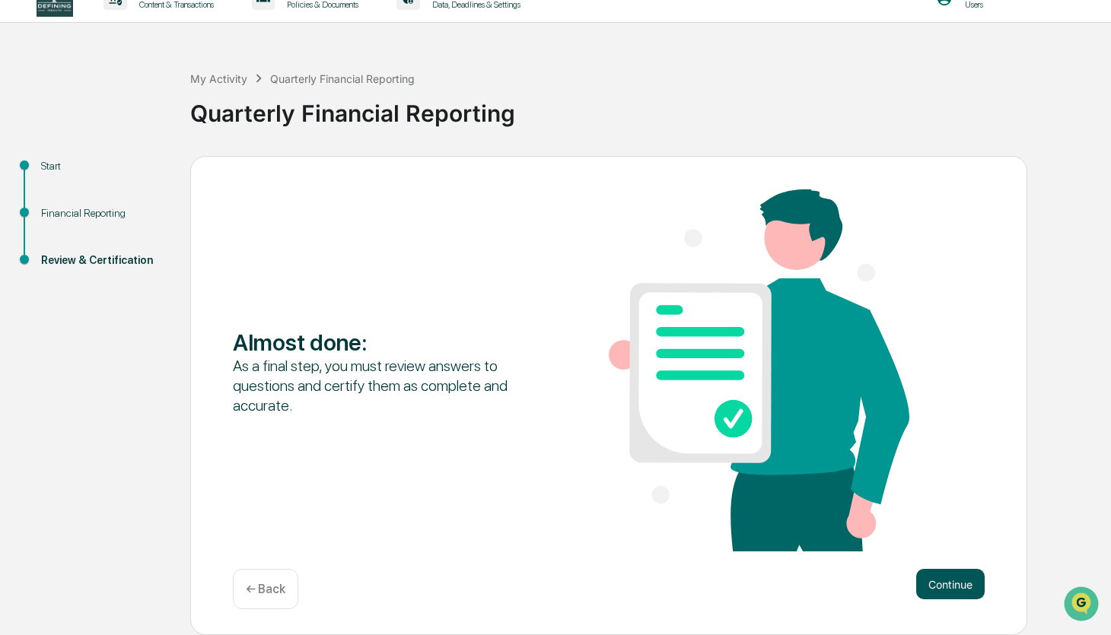
click at [940, 577] on button "Continue" at bounding box center [950, 584] width 68 height 30
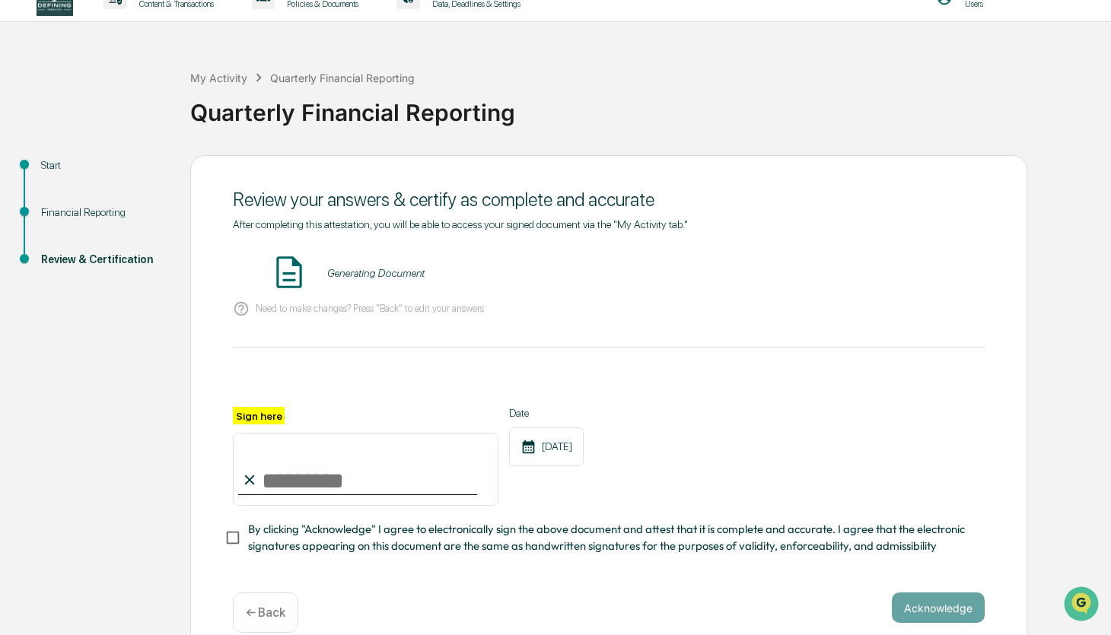
click at [377, 276] on div "Generating Document" at bounding box center [375, 273] width 97 height 12
click at [291, 274] on img at bounding box center [289, 272] width 38 height 38
click at [860, 275] on button "VIEW" at bounding box center [897, 273] width 99 height 26
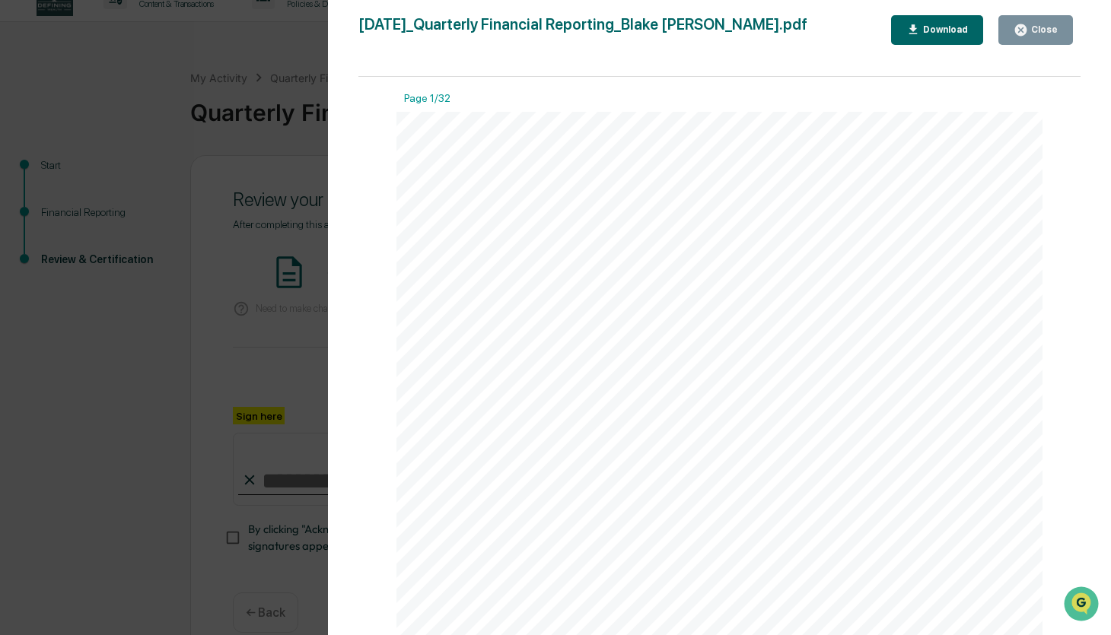
scroll to position [293, 0]
